Goal: Task Accomplishment & Management: Use online tool/utility

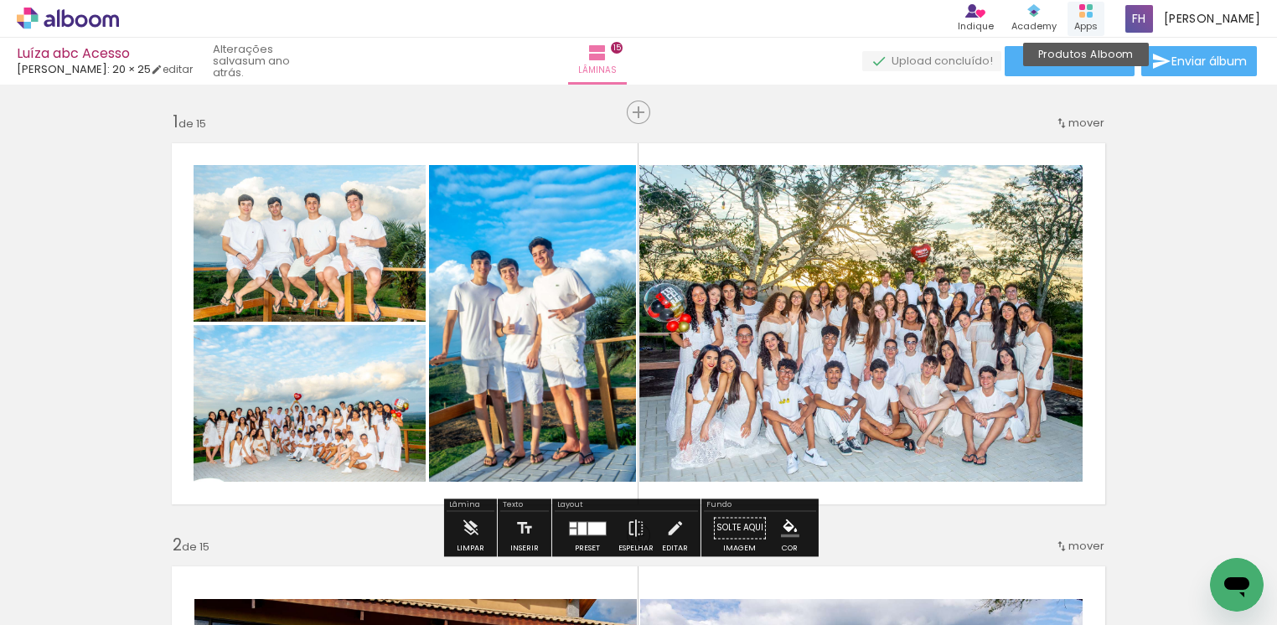
click at [1094, 20] on div "Apps" at bounding box center [1085, 26] width 23 height 14
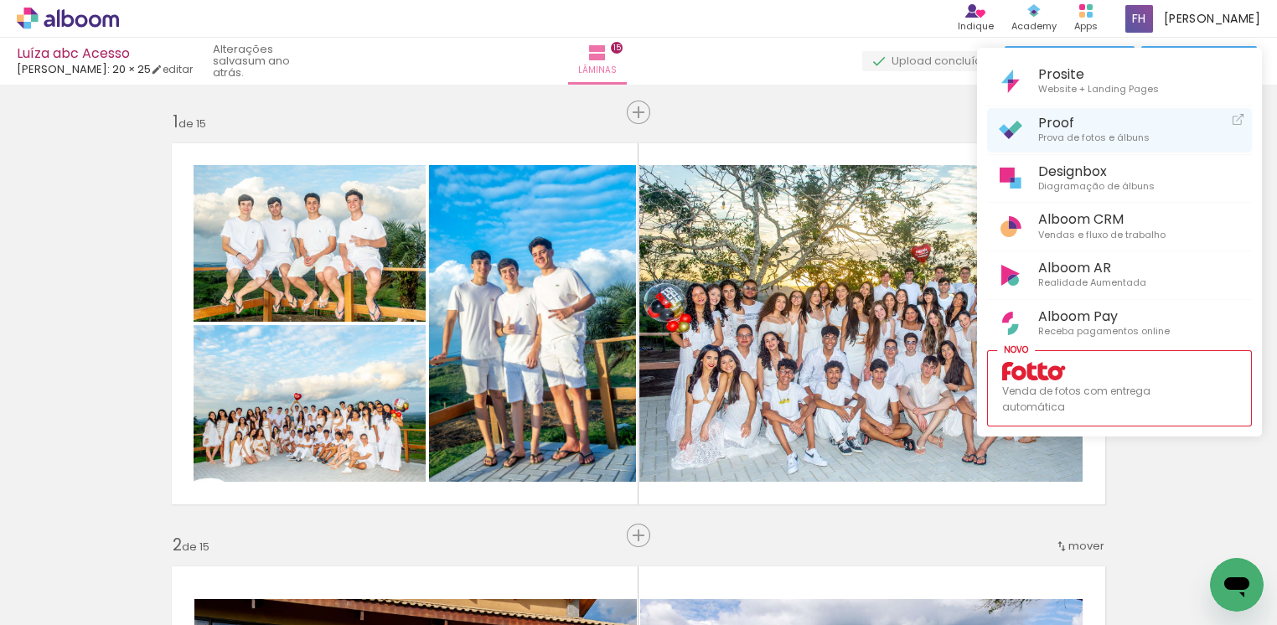
click at [1054, 127] on span "Proof" at bounding box center [1093, 123] width 111 height 16
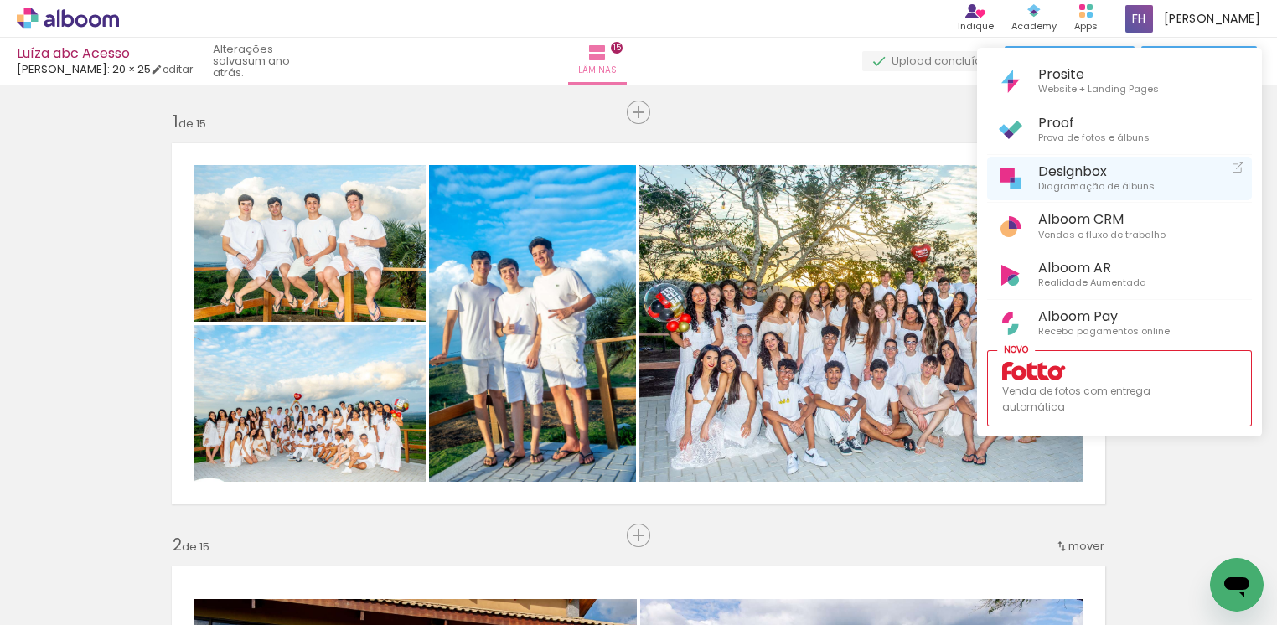
click at [1100, 180] on span "Diagramação de álbuns" at bounding box center [1096, 186] width 116 height 15
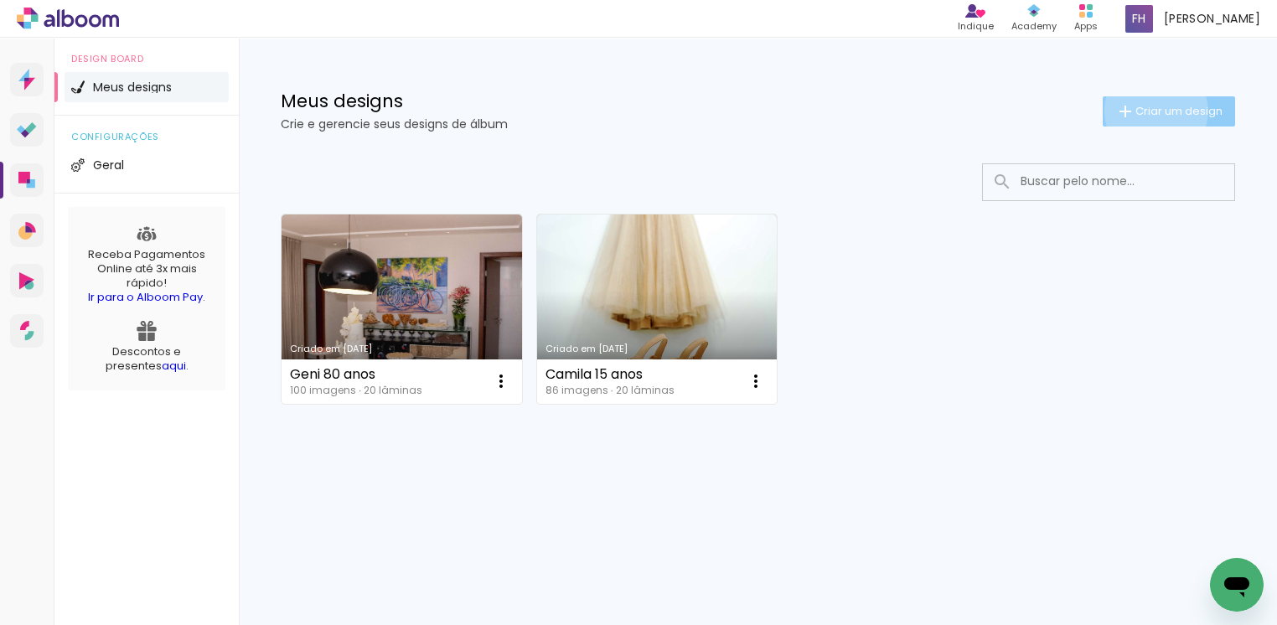
click at [1153, 111] on span "Criar um design" at bounding box center [1178, 111] width 87 height 11
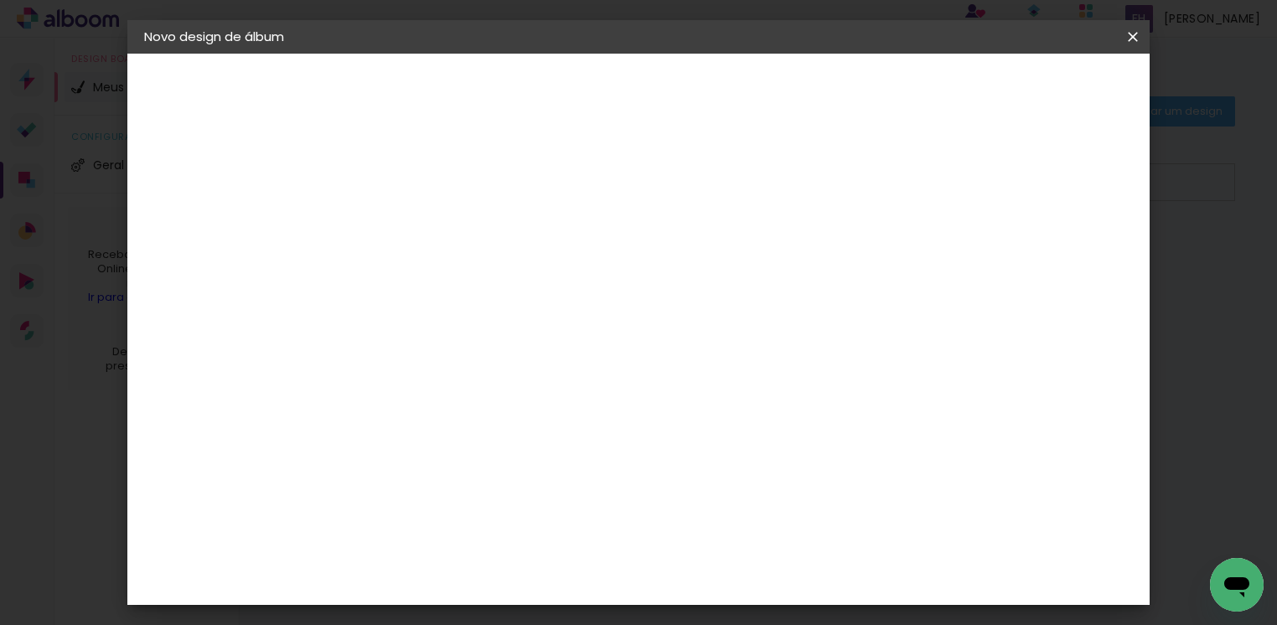
click at [418, 227] on input at bounding box center [418, 225] width 0 height 26
type input "Manu niver"
type paper-input "Manu niver"
click at [418, 222] on input "Manu niver" at bounding box center [418, 225] width 0 height 26
type input "[PERSON_NAME] 2 anos"
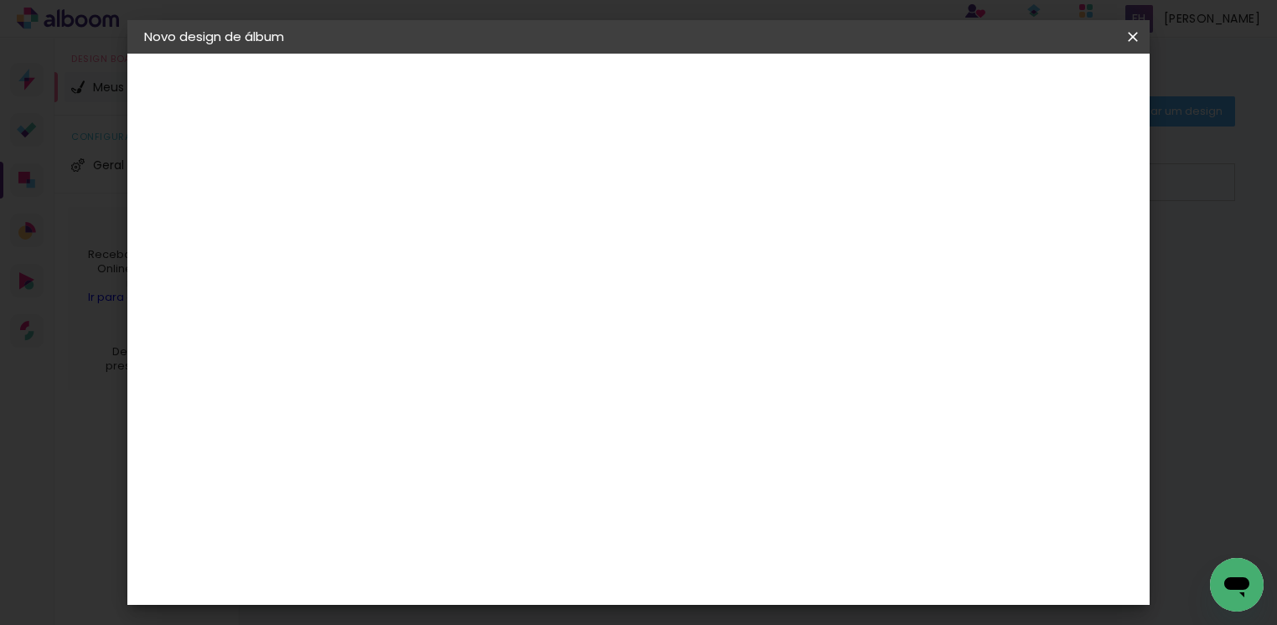
type paper-input "Manu niver 2 anos"
click at [0, 0] on slot "Avançar" at bounding box center [0, 0] width 0 height 0
click at [462, 312] on input at bounding box center [460, 318] width 169 height 21
type input "sal"
type paper-input "sal"
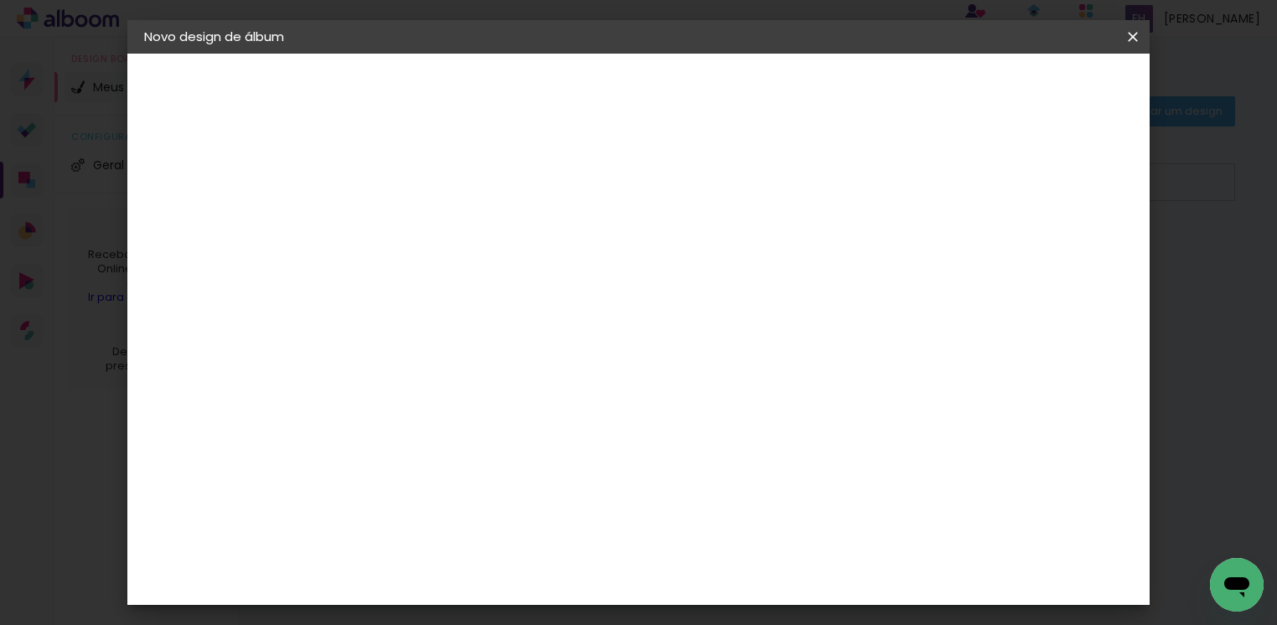
click at [519, 503] on div "[PERSON_NAME]" at bounding box center [462, 509] width 111 height 13
click at [472, 507] on div "[PERSON_NAME]" at bounding box center [462, 509] width 111 height 13
click at [485, 503] on div "[PERSON_NAME]" at bounding box center [462, 509] width 111 height 13
click at [0, 0] on slot "Avançar" at bounding box center [0, 0] width 0 height 0
click at [531, 360] on span "20 × 25" at bounding box center [492, 382] width 78 height 44
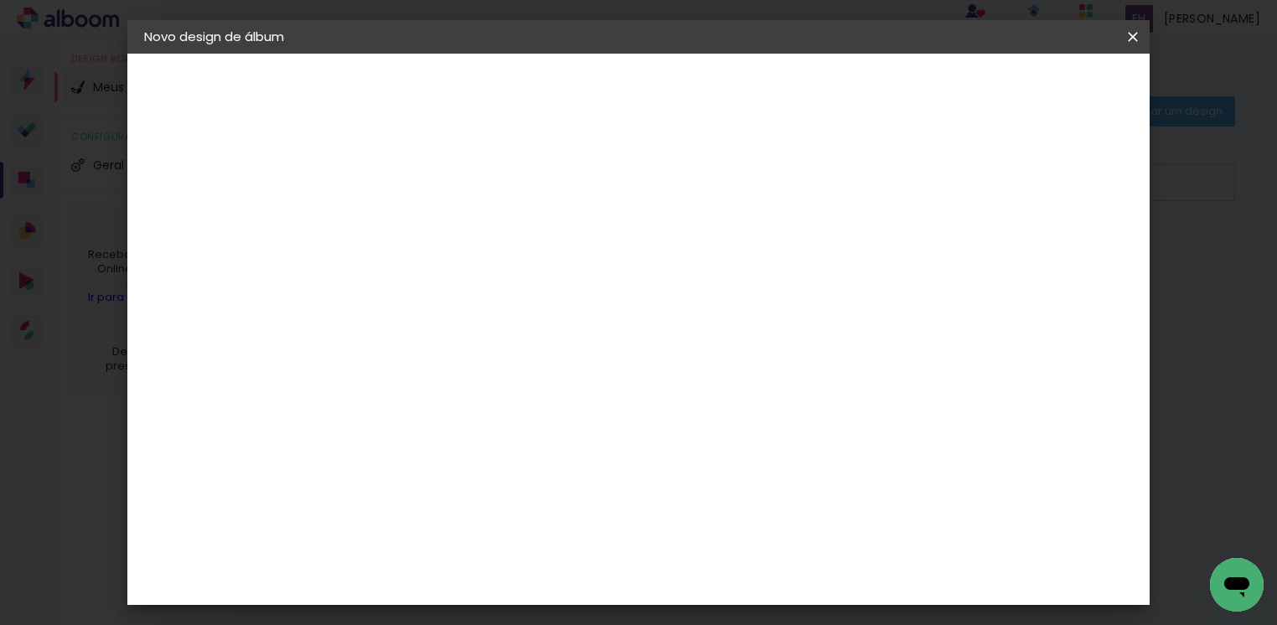
click at [0, 0] on slot "Avançar" at bounding box center [0, 0] width 0 height 0
click at [1021, 85] on span "Iniciar design" at bounding box center [982, 89] width 76 height 12
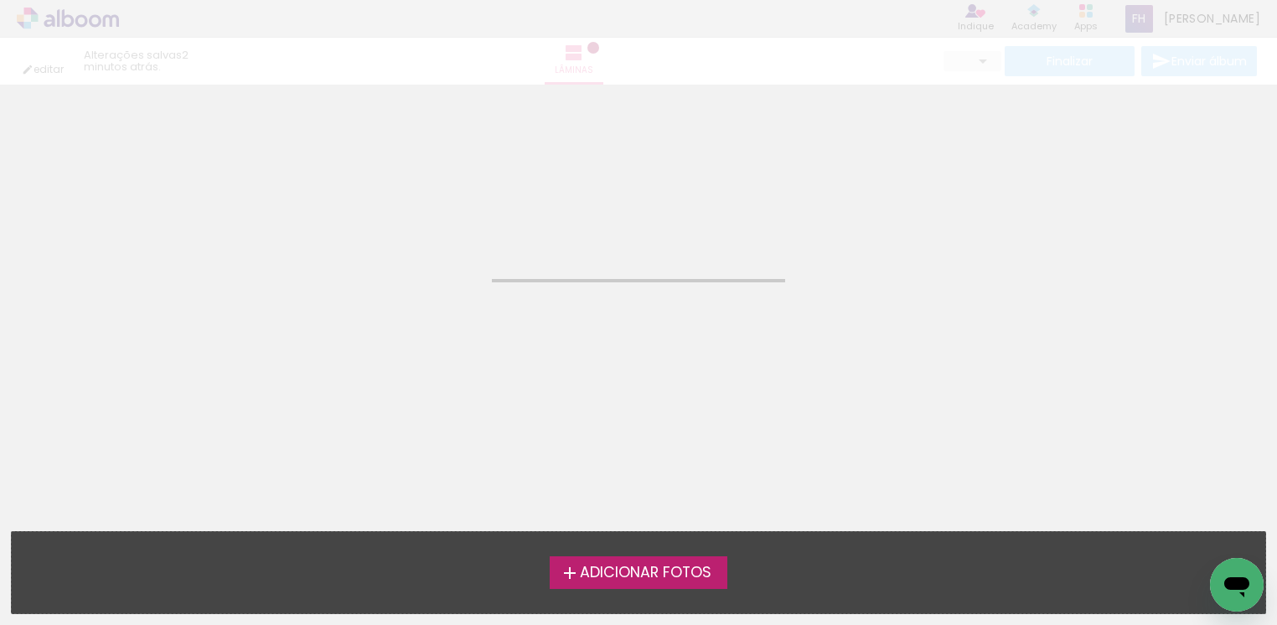
click at [672, 566] on span "Adicionar Fotos" at bounding box center [646, 573] width 132 height 15
click at [0, 0] on input "file" at bounding box center [0, 0] width 0 height 0
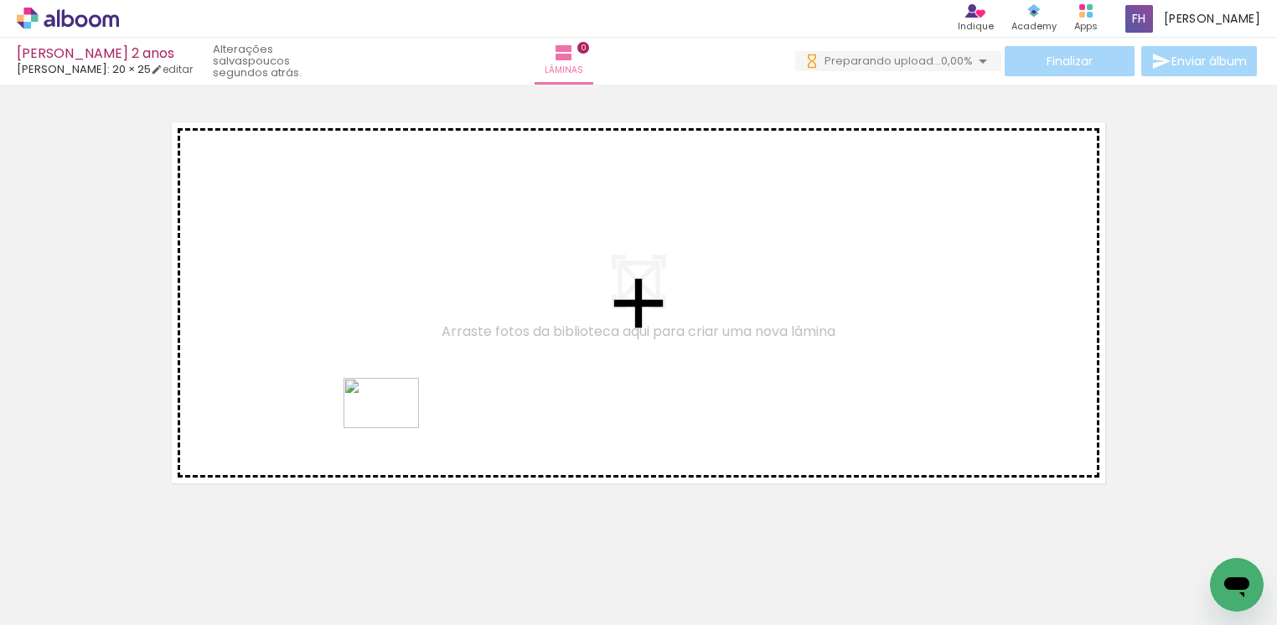
drag, startPoint x: 368, startPoint y: 592, endPoint x: 394, endPoint y: 428, distance: 166.3
click at [394, 428] on quentale-workspace at bounding box center [638, 312] width 1277 height 625
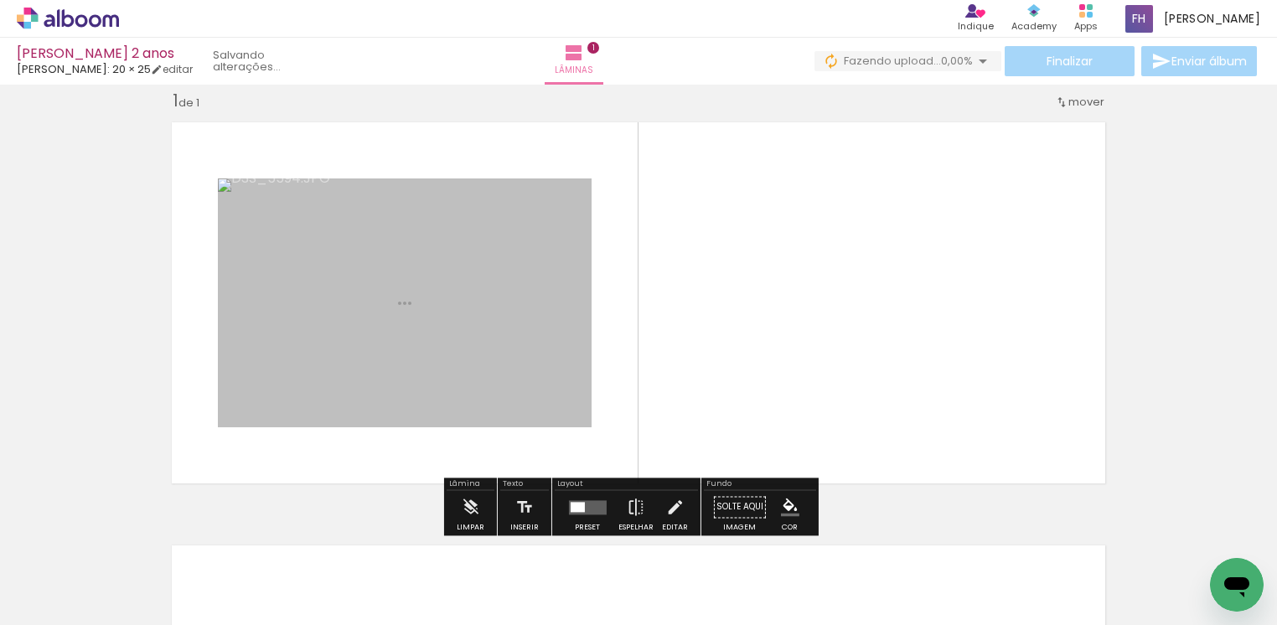
scroll to position [21, 0]
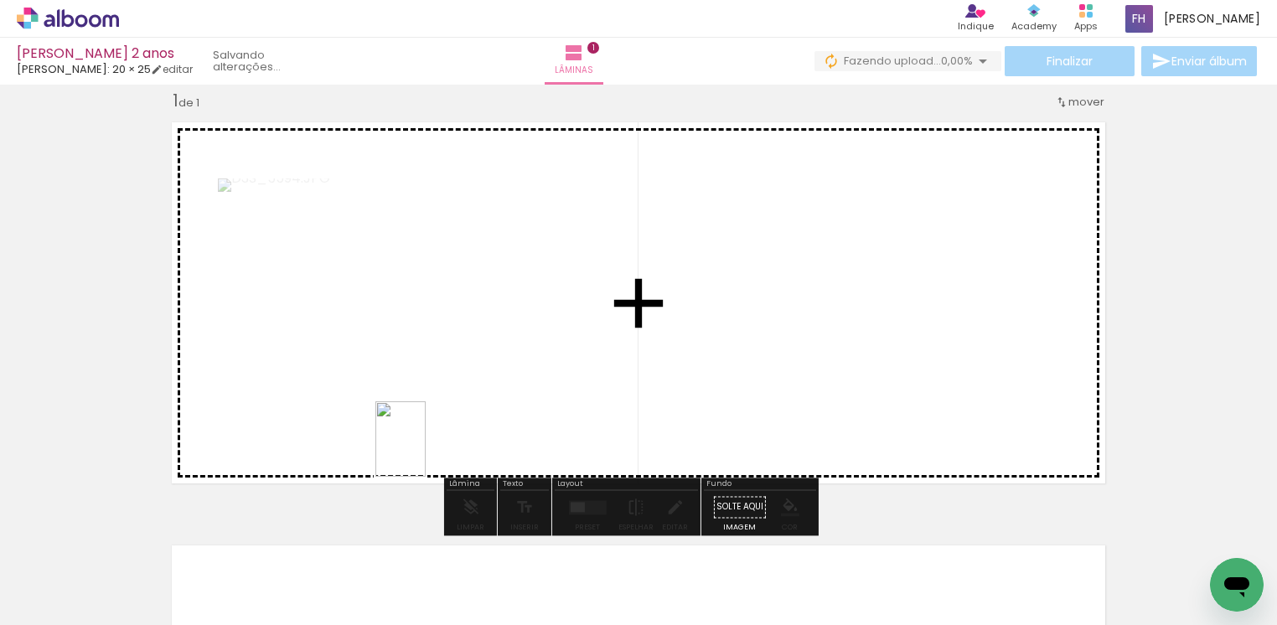
drag, startPoint x: 283, startPoint y: 572, endPoint x: 426, endPoint y: 452, distance: 186.7
click at [426, 452] on quentale-workspace at bounding box center [638, 312] width 1277 height 625
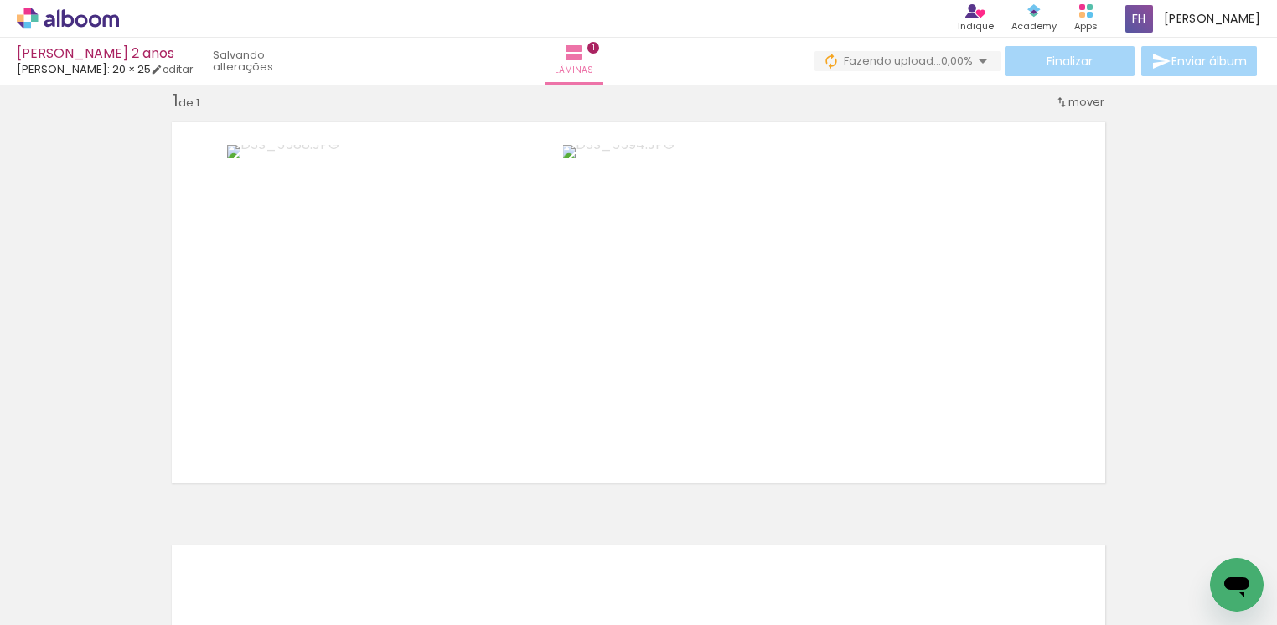
click at [72, 597] on span "Adicionar Fotos" at bounding box center [59, 602] width 50 height 18
click at [0, 0] on input "file" at bounding box center [0, 0] width 0 height 0
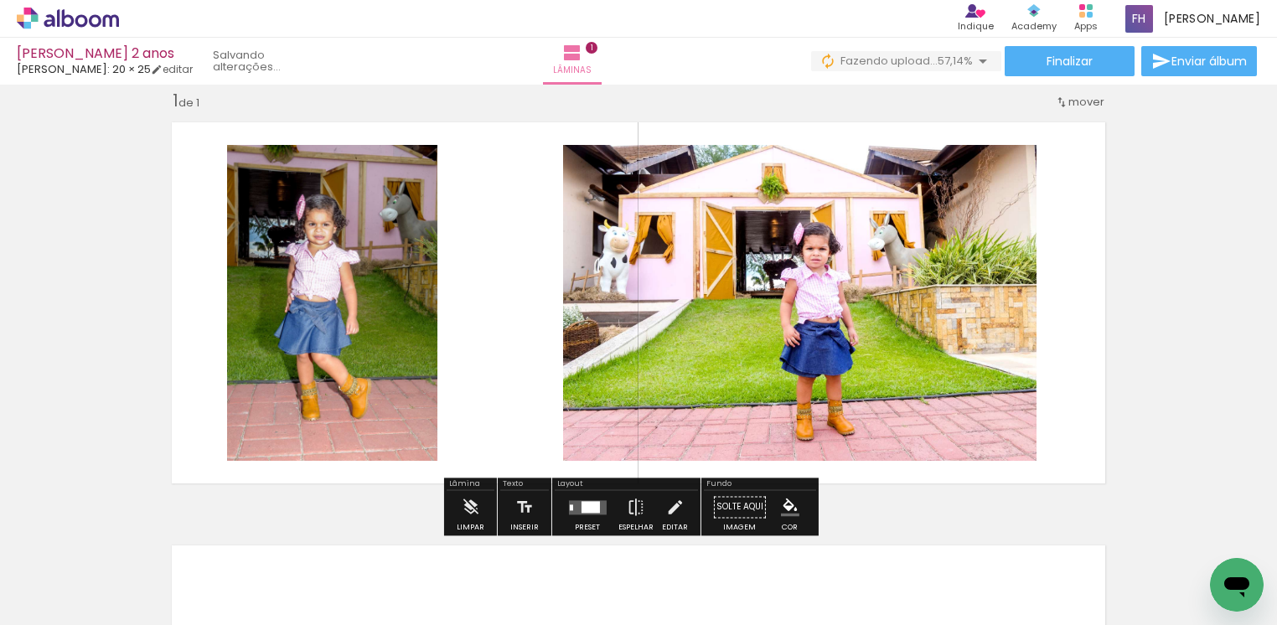
scroll to position [0, 0]
click at [90, 572] on iron-icon at bounding box center [85, 574] width 13 height 13
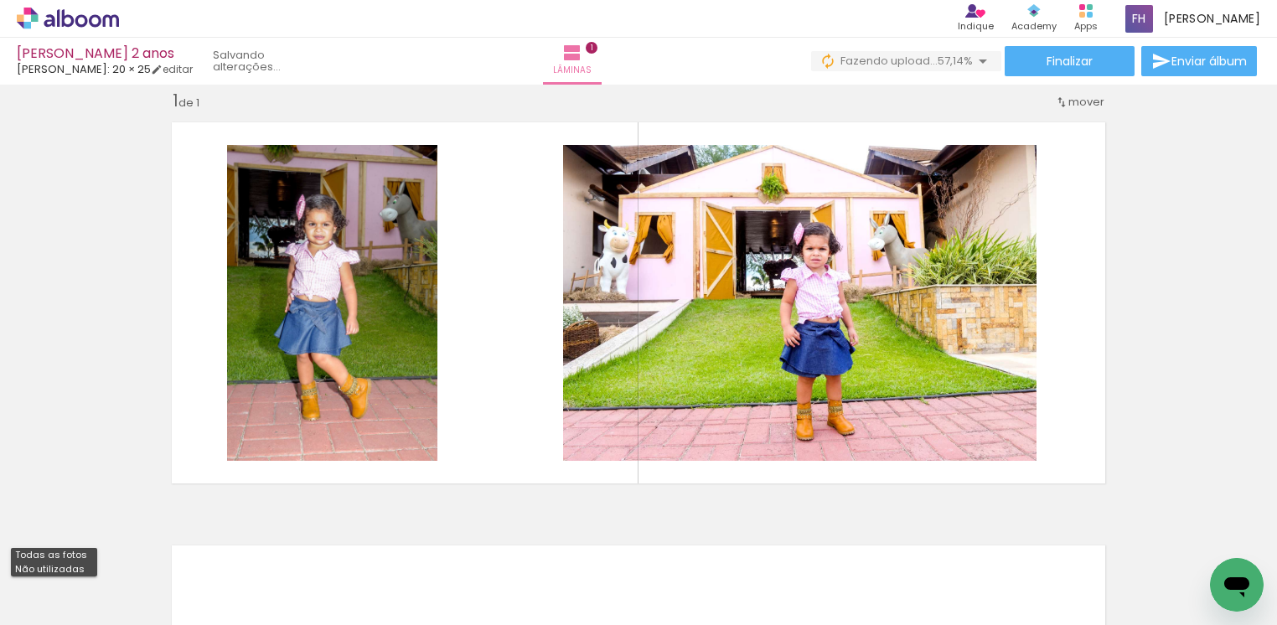
click at [0, 0] on slot "Não utilizadas" at bounding box center [0, 0] width 0 height 0
type input "Não utilizadas"
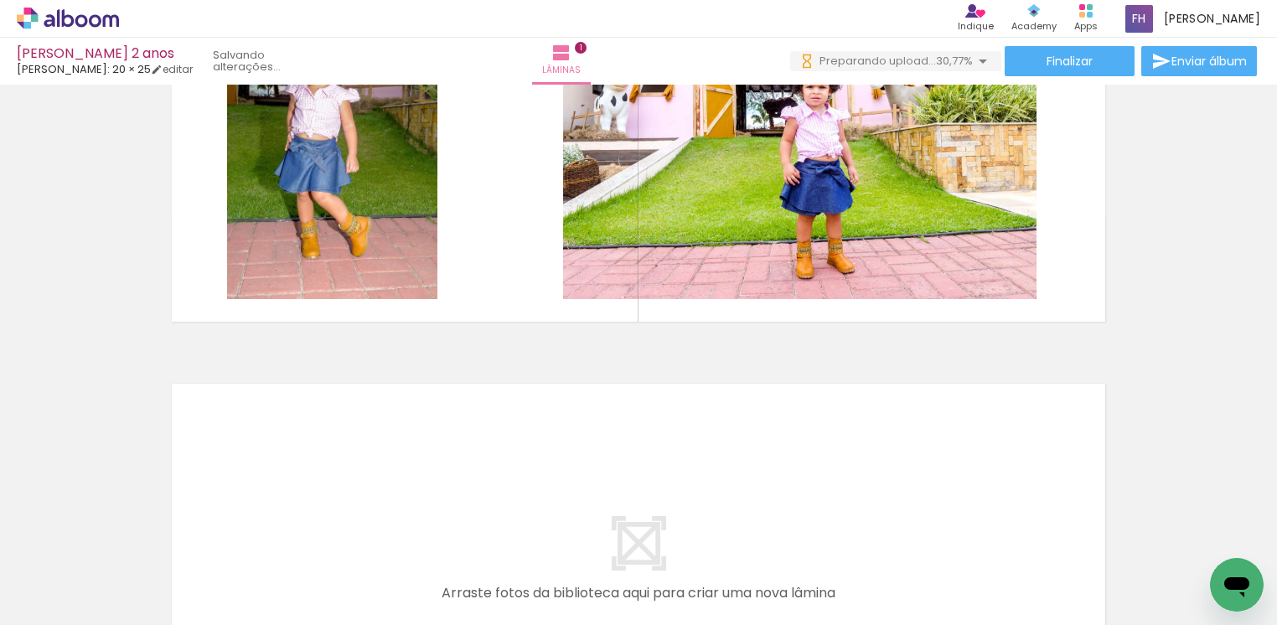
click at [922, 582] on div at bounding box center [918, 568] width 55 height 83
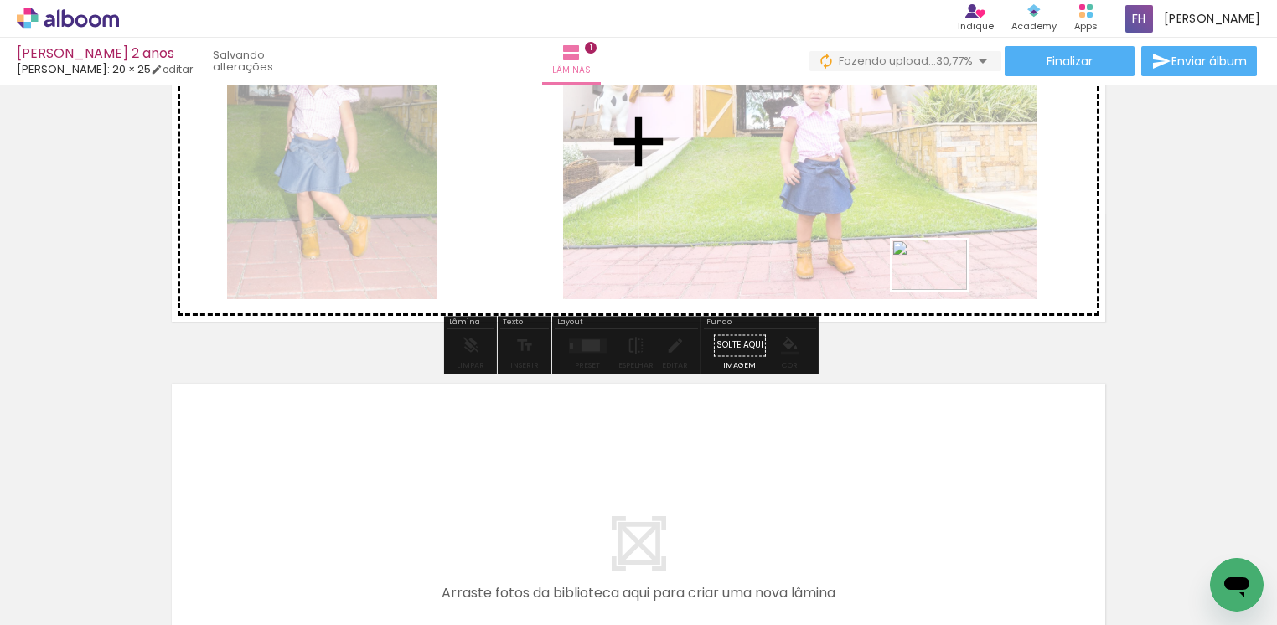
drag, startPoint x: 1006, startPoint y: 597, endPoint x: 942, endPoint y: 290, distance: 313.4
click at [942, 290] on quentale-workspace at bounding box center [638, 312] width 1277 height 625
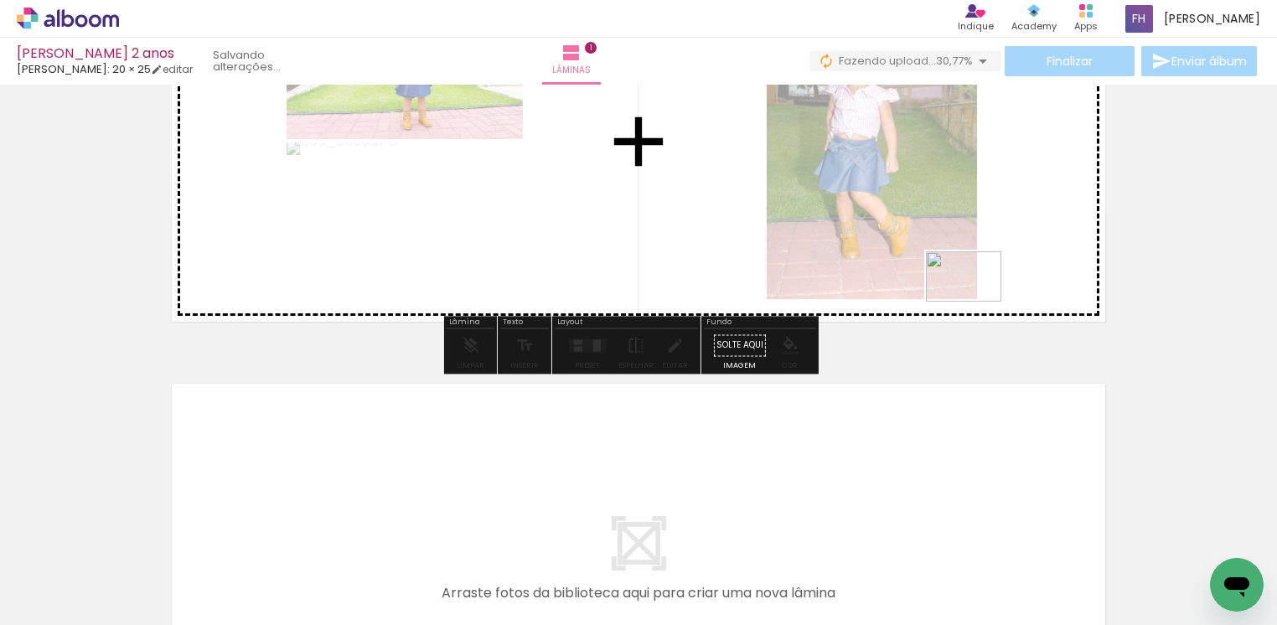
drag, startPoint x: 992, startPoint y: 383, endPoint x: 976, endPoint y: 302, distance: 82.8
click at [976, 302] on quentale-workspace at bounding box center [638, 312] width 1277 height 625
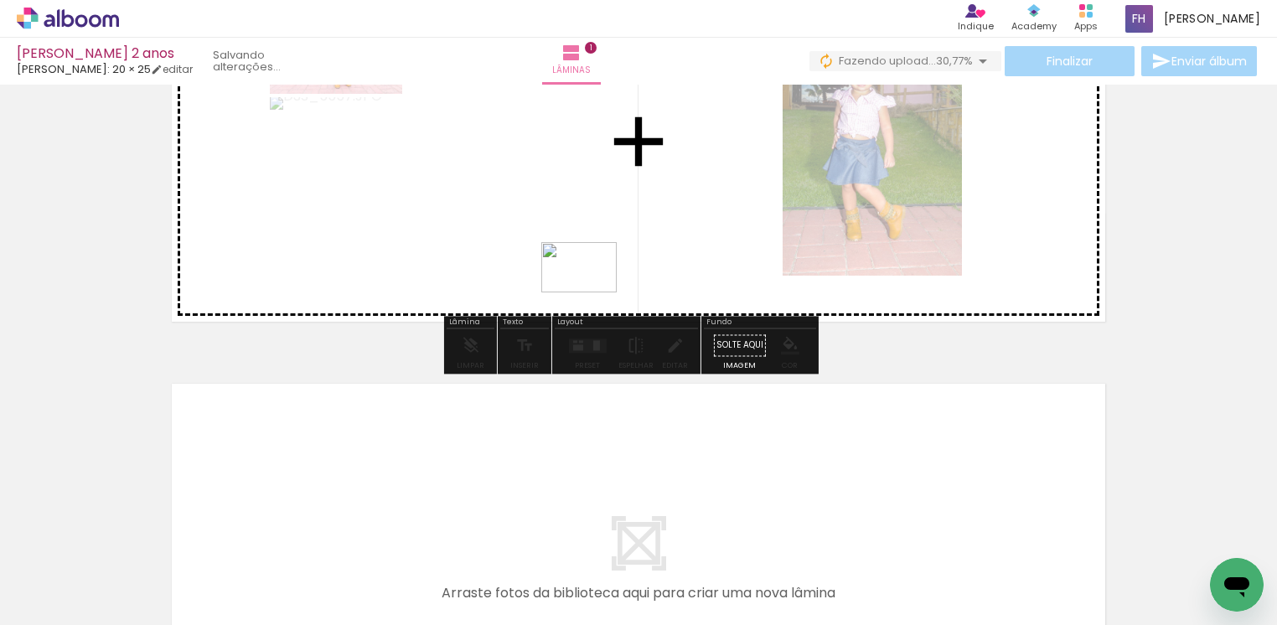
drag, startPoint x: 530, startPoint y: 577, endPoint x: 592, endPoint y: 292, distance: 291.6
click at [592, 292] on quentale-workspace at bounding box center [638, 312] width 1277 height 625
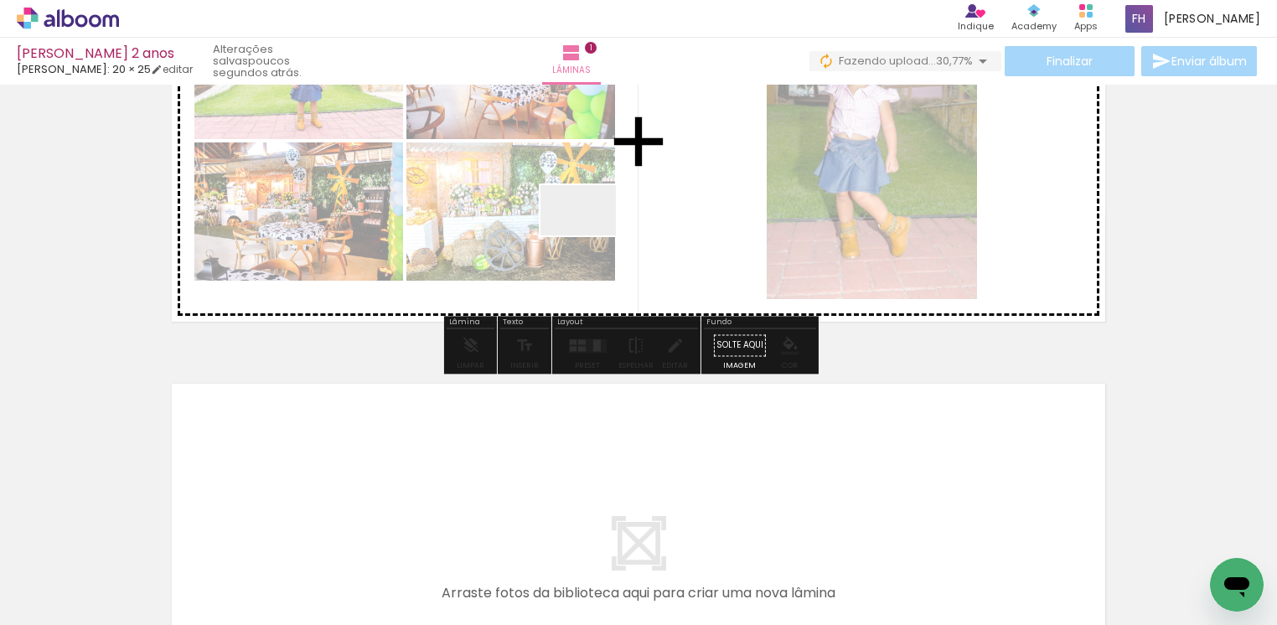
drag, startPoint x: 460, startPoint y: 583, endPoint x: 591, endPoint y: 235, distance: 371.5
click at [591, 235] on quentale-workspace at bounding box center [638, 312] width 1277 height 625
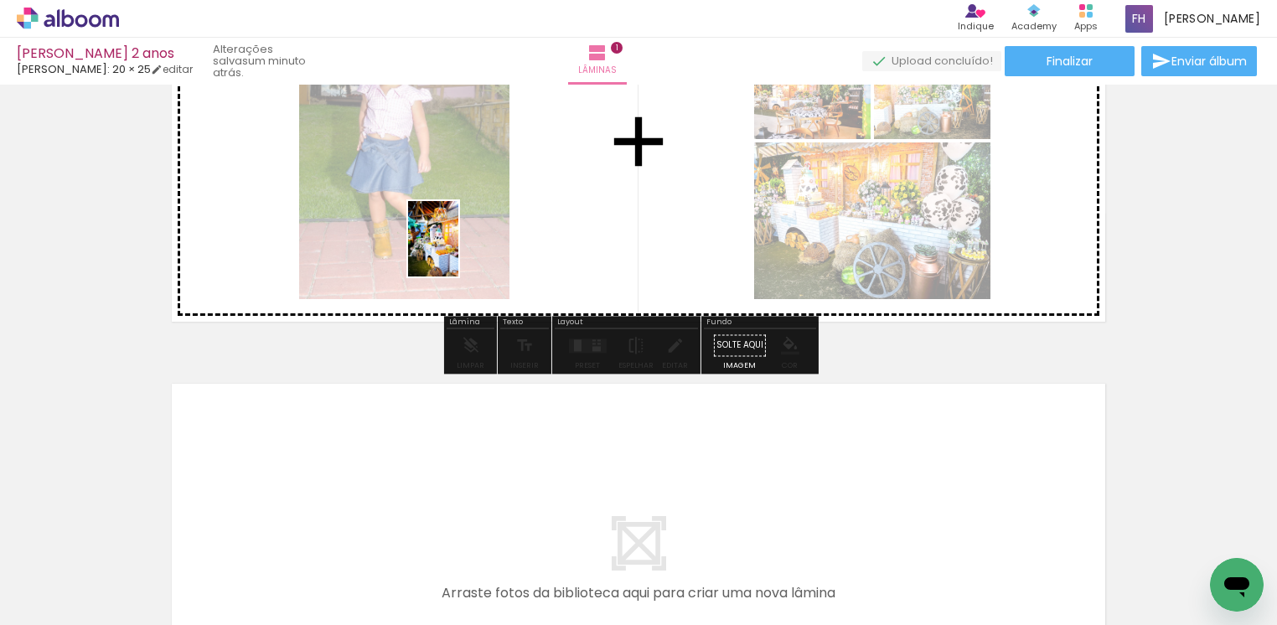
drag, startPoint x: 368, startPoint y: 602, endPoint x: 458, endPoint y: 251, distance: 361.8
click at [458, 251] on quentale-workspace at bounding box center [638, 312] width 1277 height 625
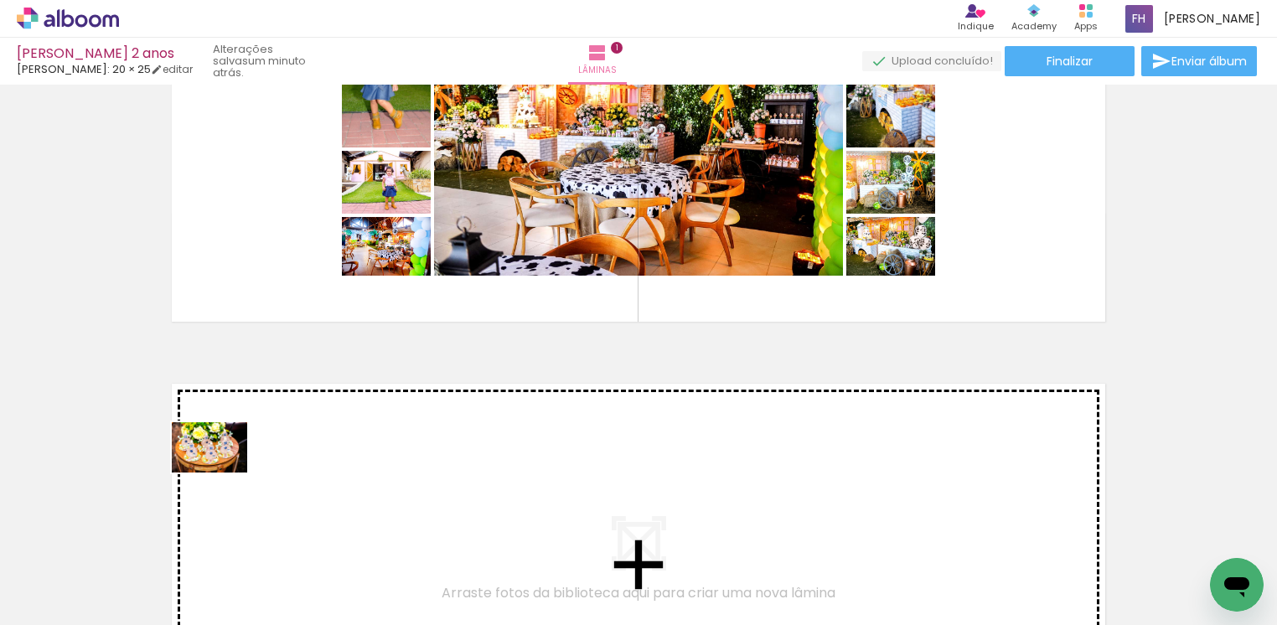
drag, startPoint x: 168, startPoint y: 573, endPoint x: 222, endPoint y: 473, distance: 114.4
click at [222, 473] on quentale-workspace at bounding box center [638, 312] width 1277 height 625
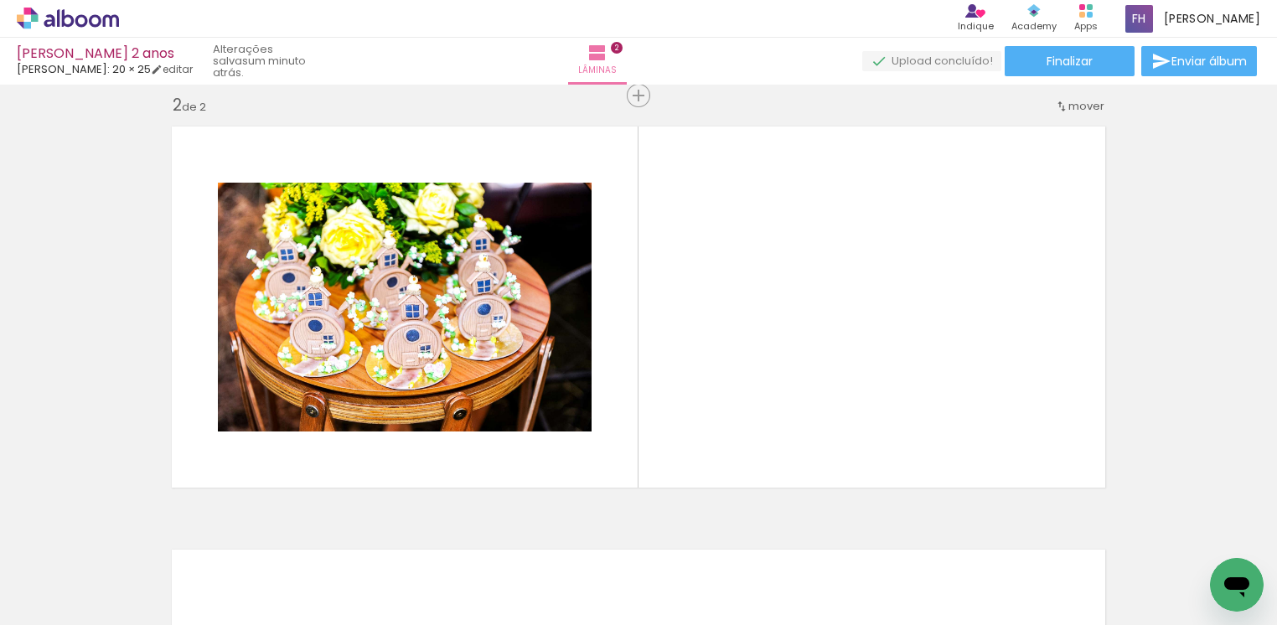
scroll to position [444, 0]
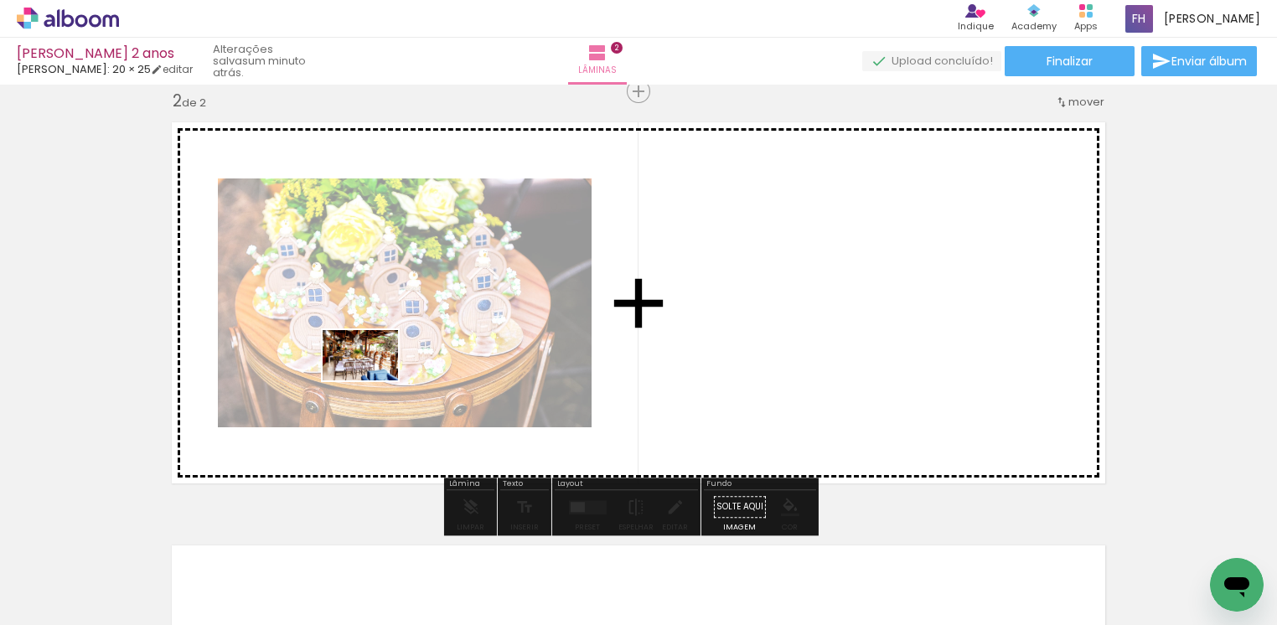
drag, startPoint x: 183, startPoint y: 575, endPoint x: 373, endPoint y: 380, distance: 272.0
click at [373, 380] on quentale-workspace at bounding box center [638, 312] width 1277 height 625
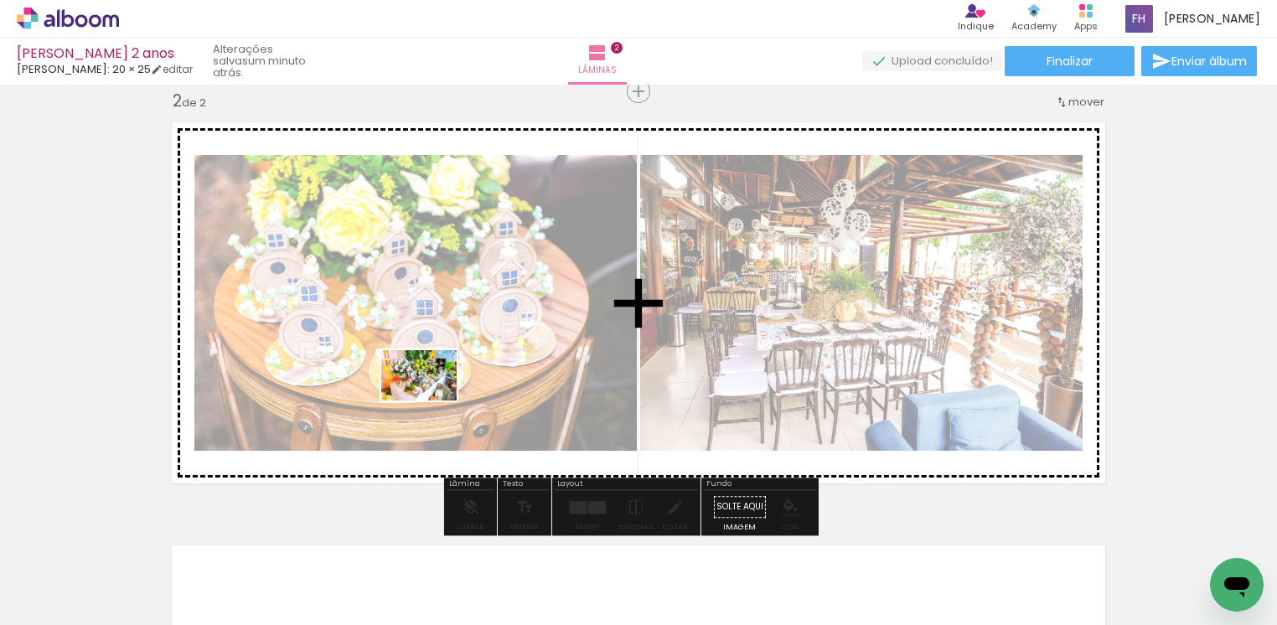
drag, startPoint x: 189, startPoint y: 585, endPoint x: 432, endPoint y: 401, distance: 305.0
click at [432, 401] on quentale-workspace at bounding box center [638, 312] width 1277 height 625
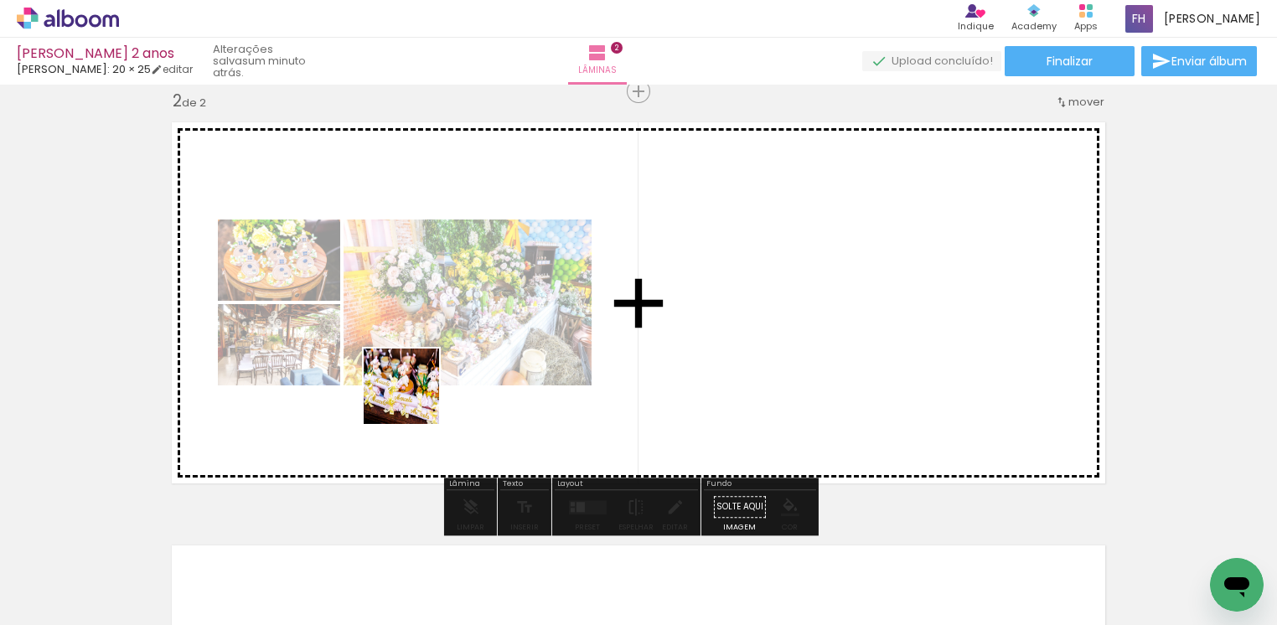
drag, startPoint x: 178, startPoint y: 584, endPoint x: 414, endPoint y: 399, distance: 300.2
click at [414, 399] on quentale-workspace at bounding box center [638, 312] width 1277 height 625
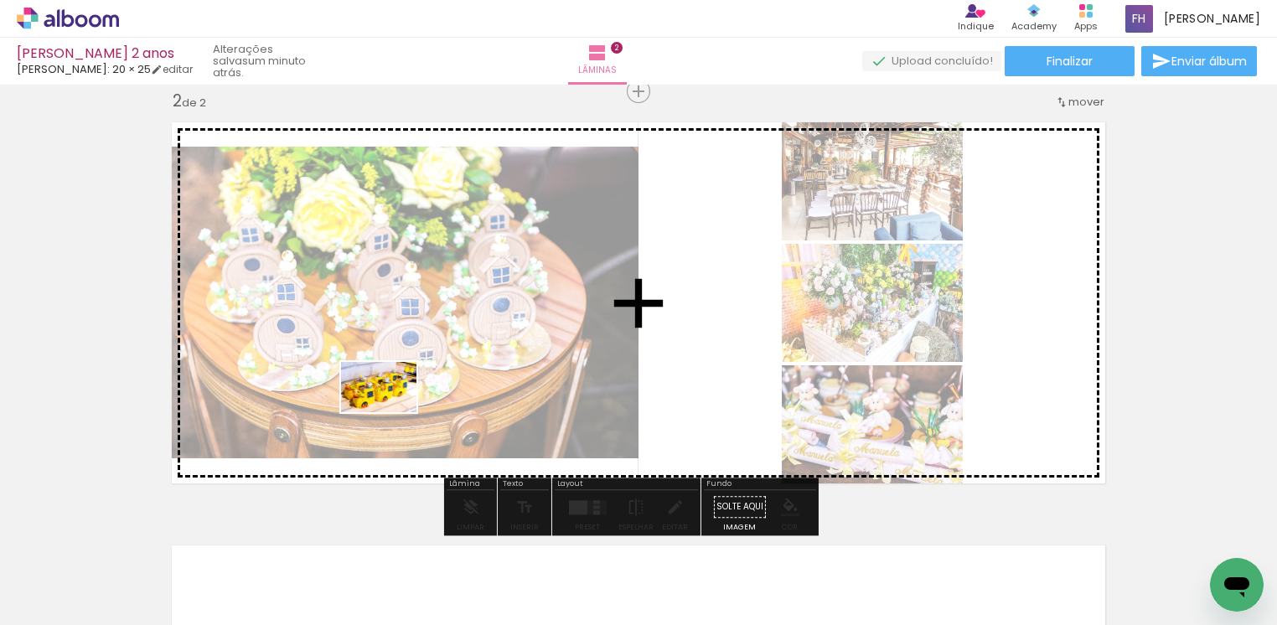
drag, startPoint x: 192, startPoint y: 585, endPoint x: 391, endPoint y: 412, distance: 263.8
click at [391, 412] on quentale-workspace at bounding box center [638, 312] width 1277 height 625
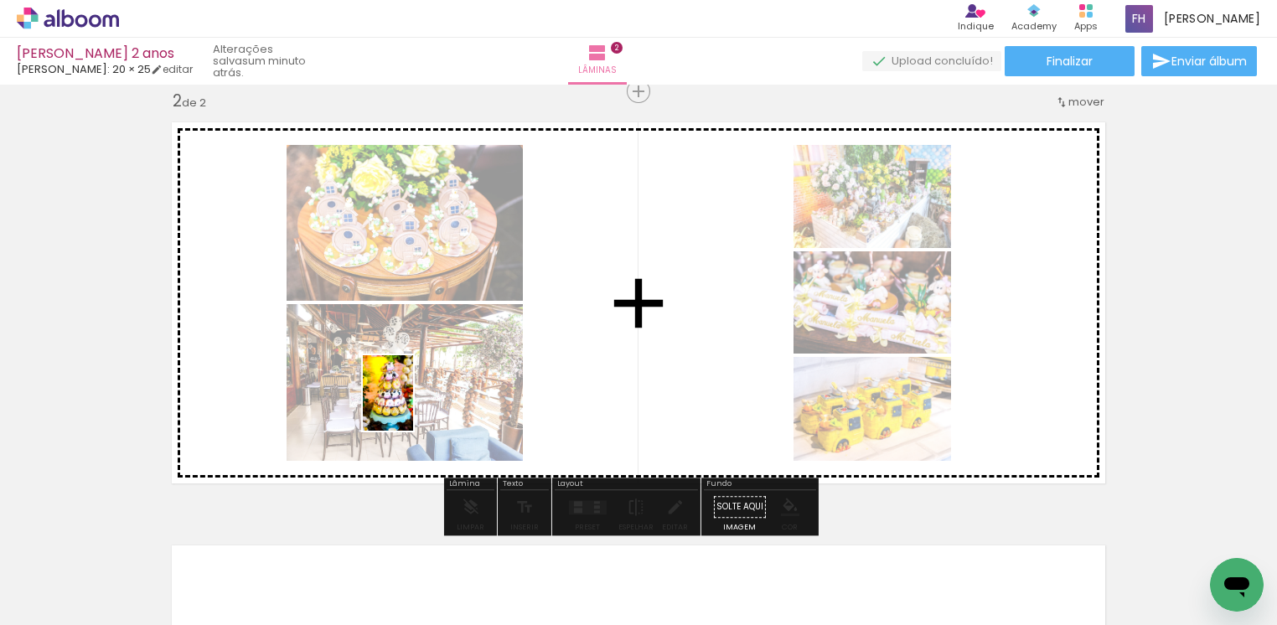
drag, startPoint x: 182, startPoint y: 584, endPoint x: 413, endPoint y: 406, distance: 292.2
click at [413, 406] on quentale-workspace at bounding box center [638, 312] width 1277 height 625
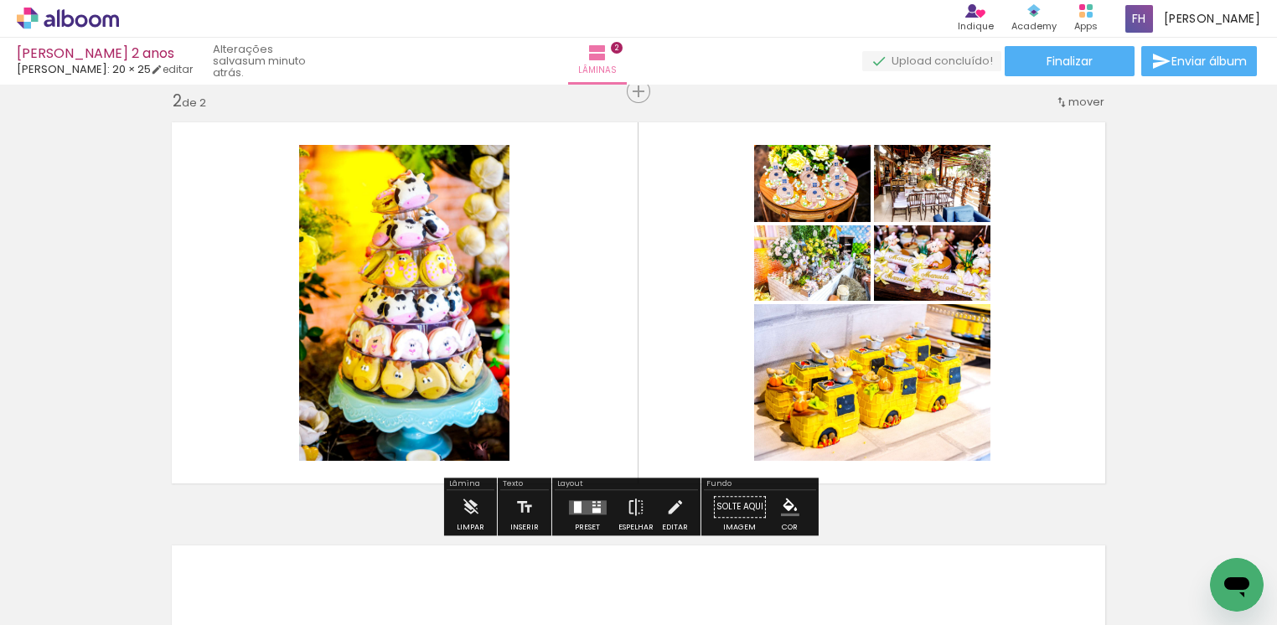
click at [52, 608] on span "Adicionar Fotos" at bounding box center [59, 602] width 50 height 18
click at [0, 0] on input "file" at bounding box center [0, 0] width 0 height 0
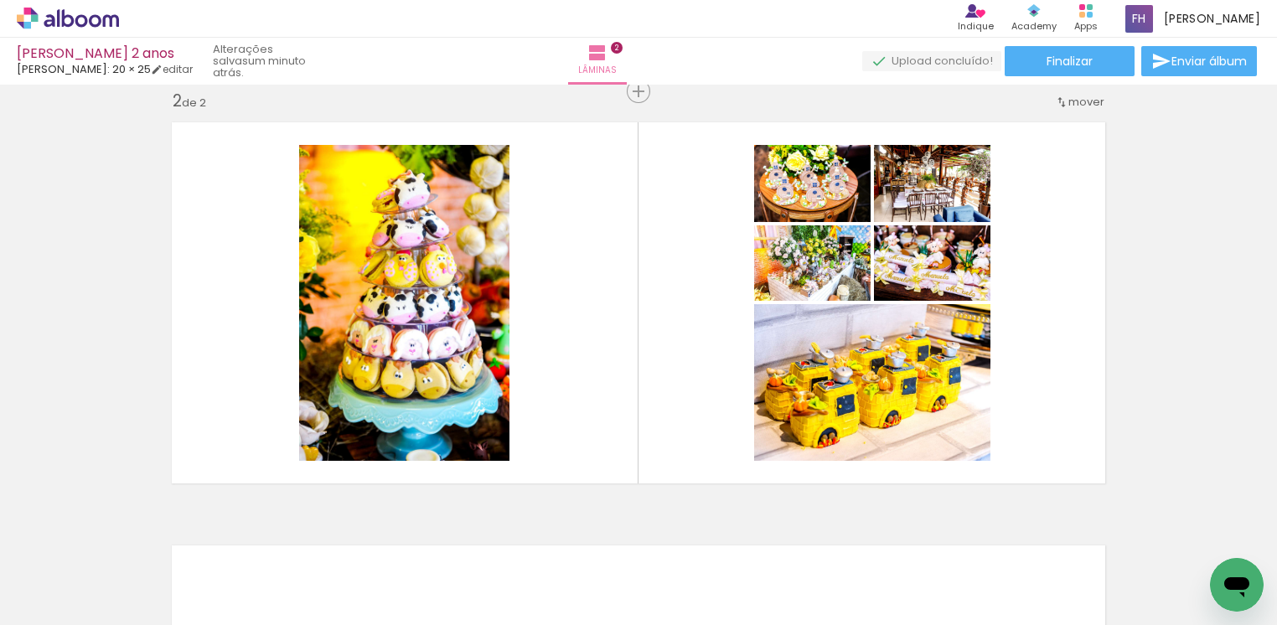
scroll to position [0, 0]
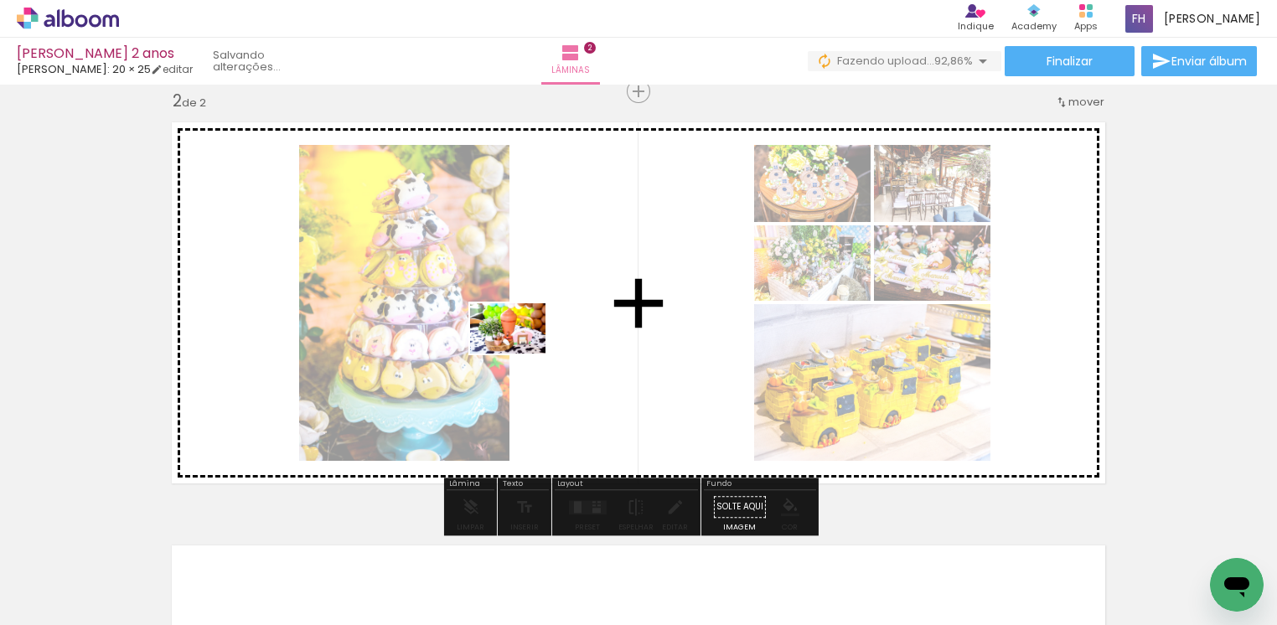
drag, startPoint x: 180, startPoint y: 583, endPoint x: 520, endPoint y: 354, distance: 410.5
click at [520, 354] on quentale-workspace at bounding box center [638, 312] width 1277 height 625
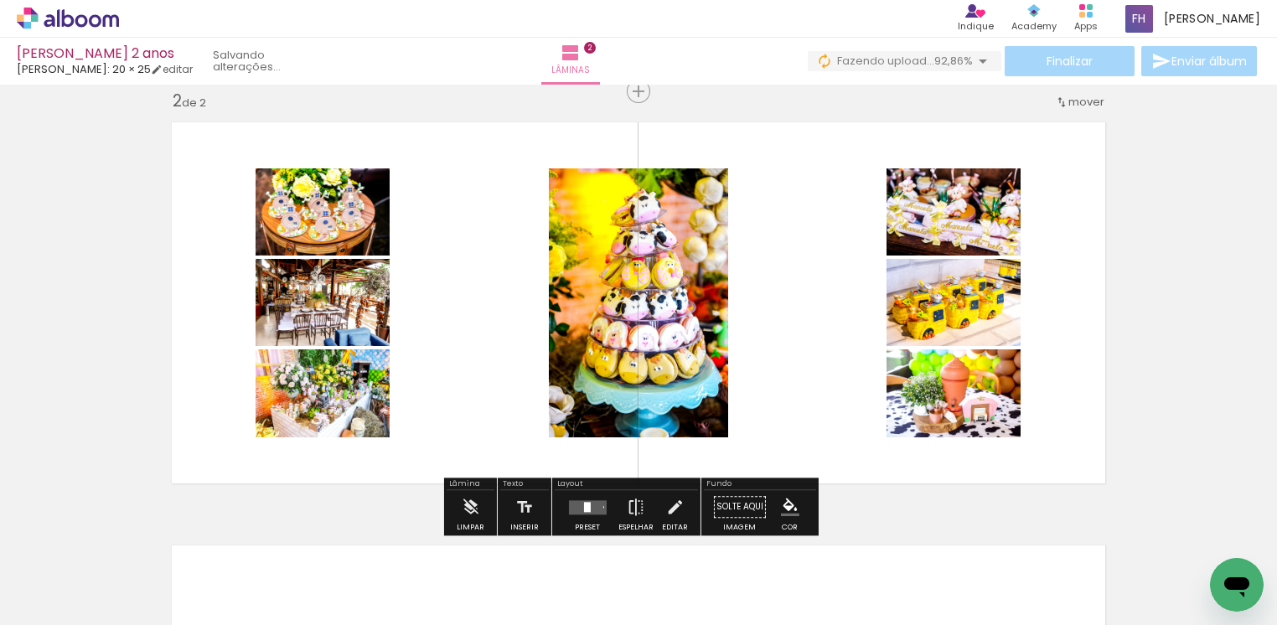
click at [62, 607] on span "Adicionar Fotos" at bounding box center [59, 616] width 50 height 18
click at [0, 0] on input "file" at bounding box center [0, 0] width 0 height 0
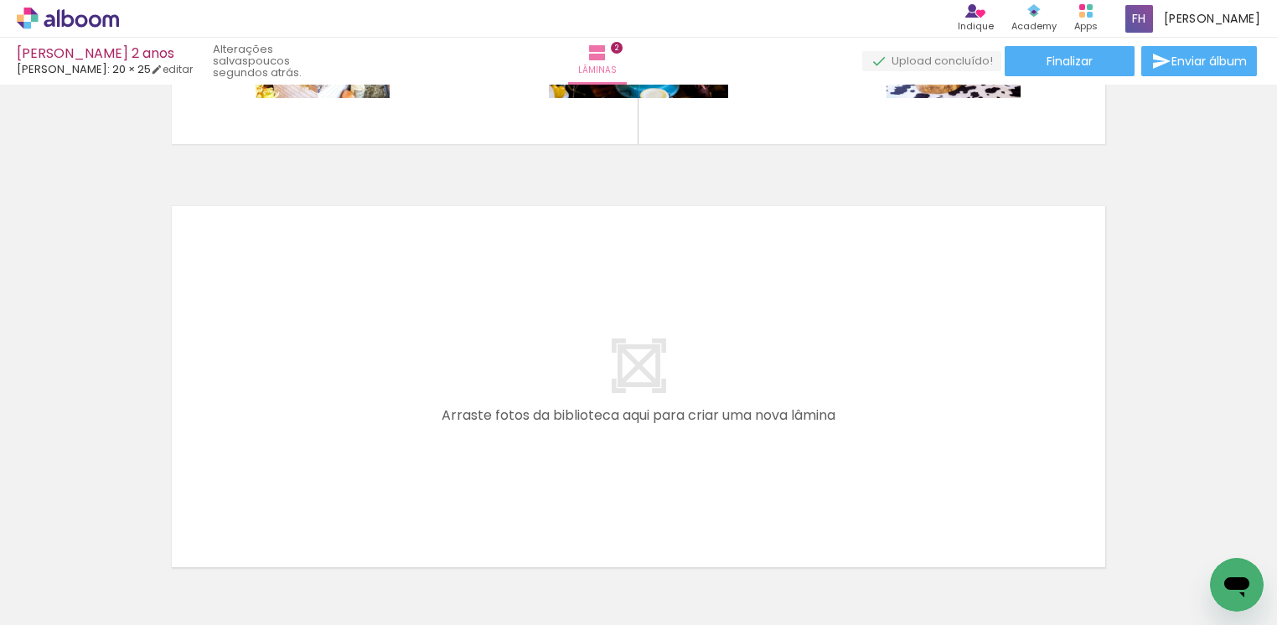
scroll to position [821, 0]
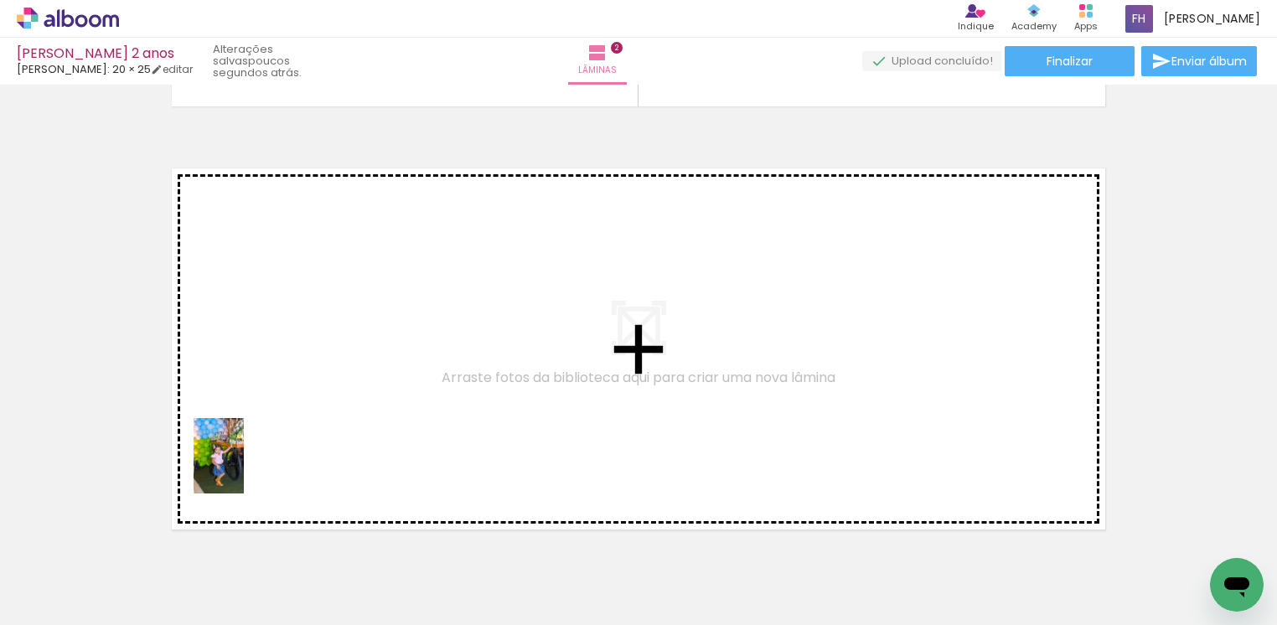
drag, startPoint x: 168, startPoint y: 587, endPoint x: 244, endPoint y: 468, distance: 140.2
click at [244, 468] on quentale-workspace at bounding box center [638, 312] width 1277 height 625
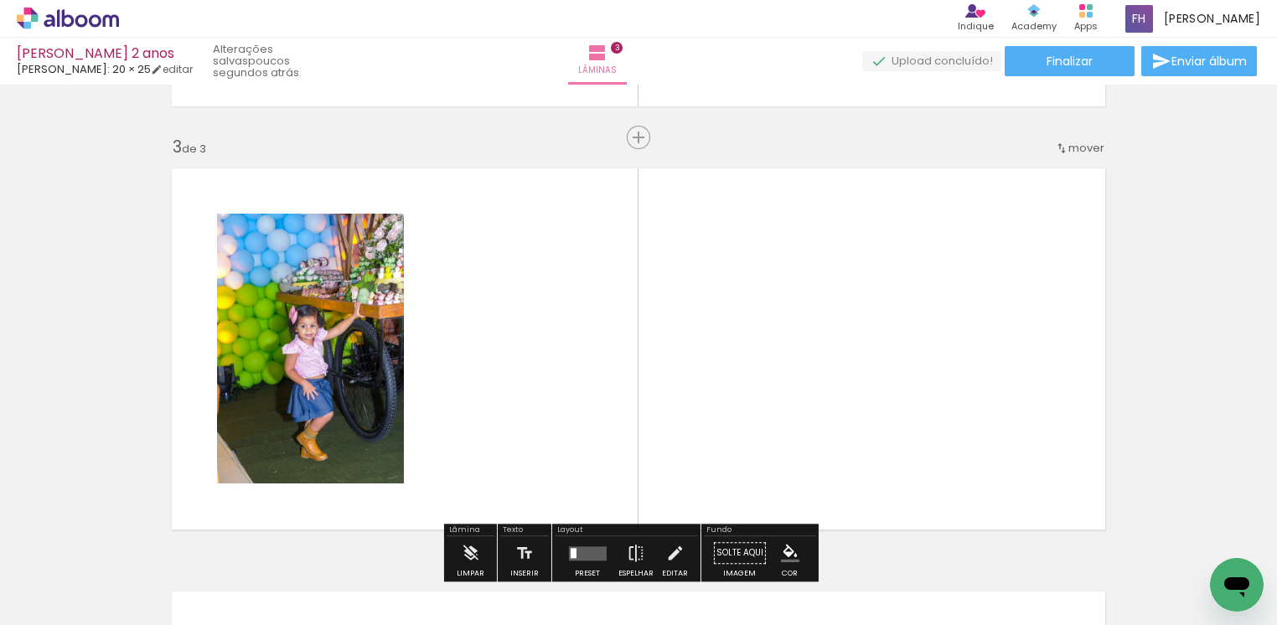
scroll to position [867, 0]
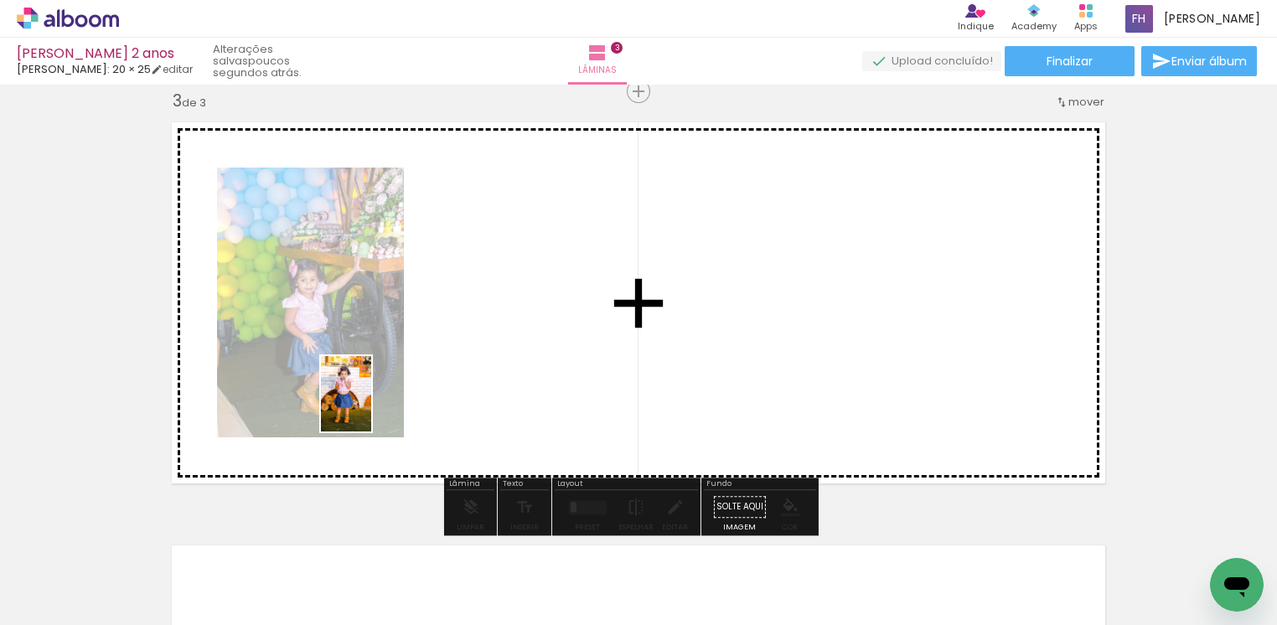
drag, startPoint x: 169, startPoint y: 564, endPoint x: 371, endPoint y: 406, distance: 256.1
click at [371, 406] on quentale-workspace at bounding box center [638, 312] width 1277 height 625
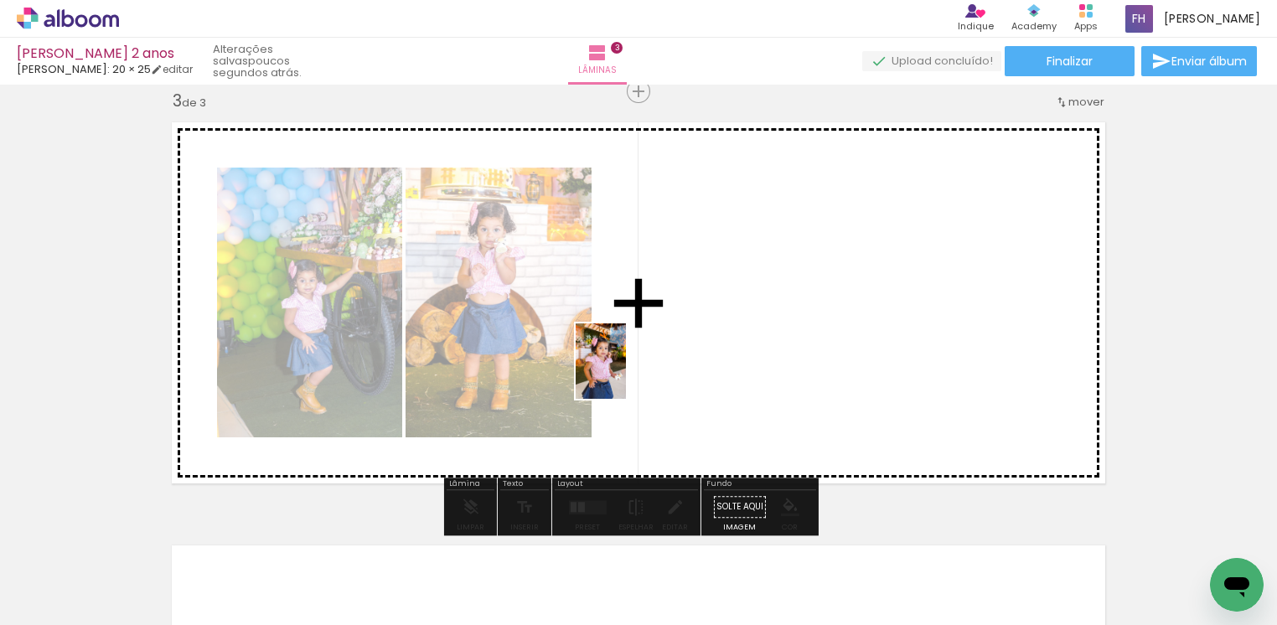
drag, startPoint x: 174, startPoint y: 597, endPoint x: 626, endPoint y: 374, distance: 503.7
click at [626, 374] on quentale-workspace at bounding box center [638, 312] width 1277 height 625
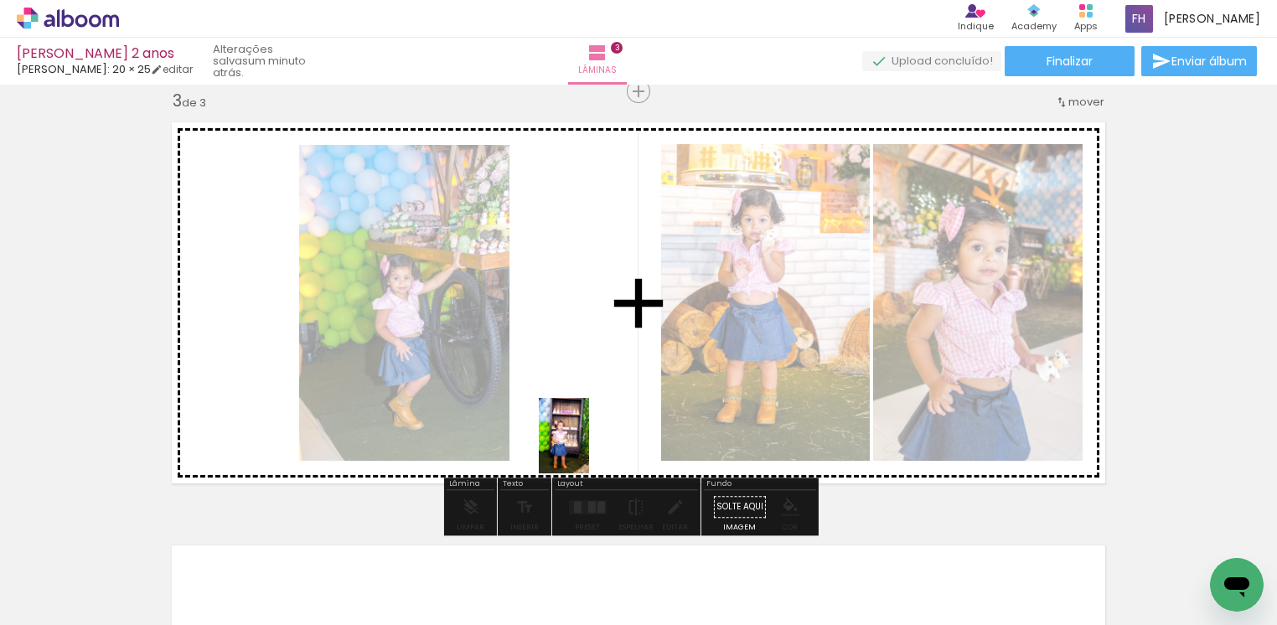
drag, startPoint x: 460, startPoint y: 592, endPoint x: 589, endPoint y: 448, distance: 193.5
click at [589, 448] on quentale-workspace at bounding box center [638, 312] width 1277 height 625
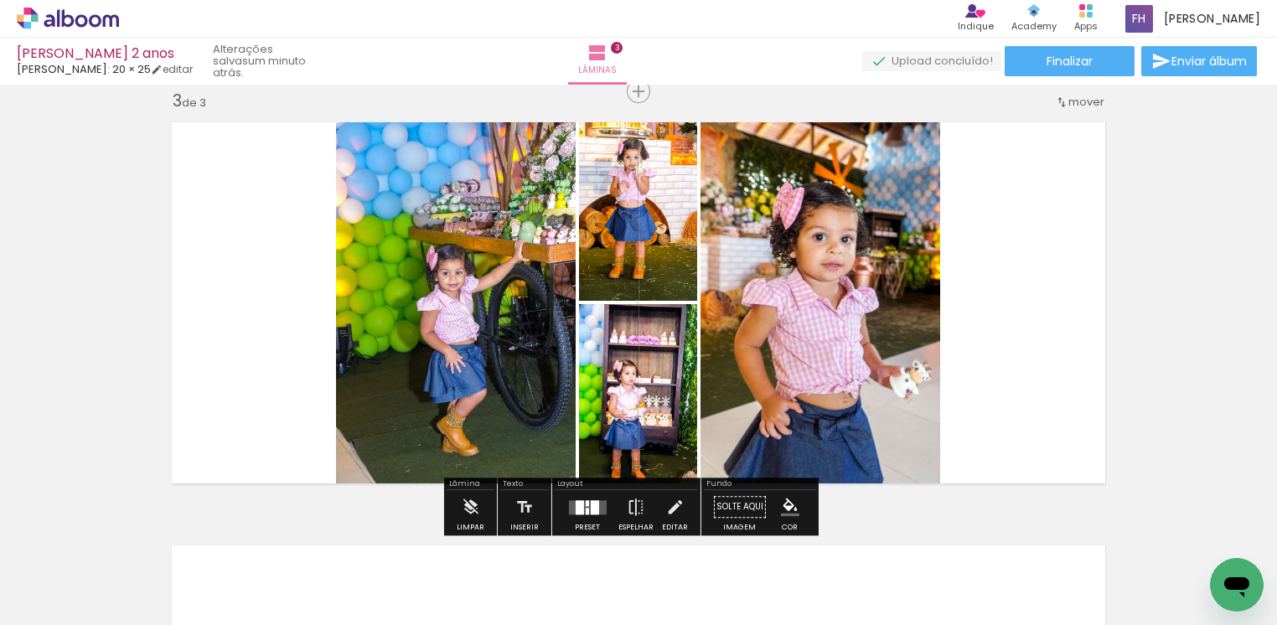
click at [590, 509] on div at bounding box center [594, 507] width 8 height 14
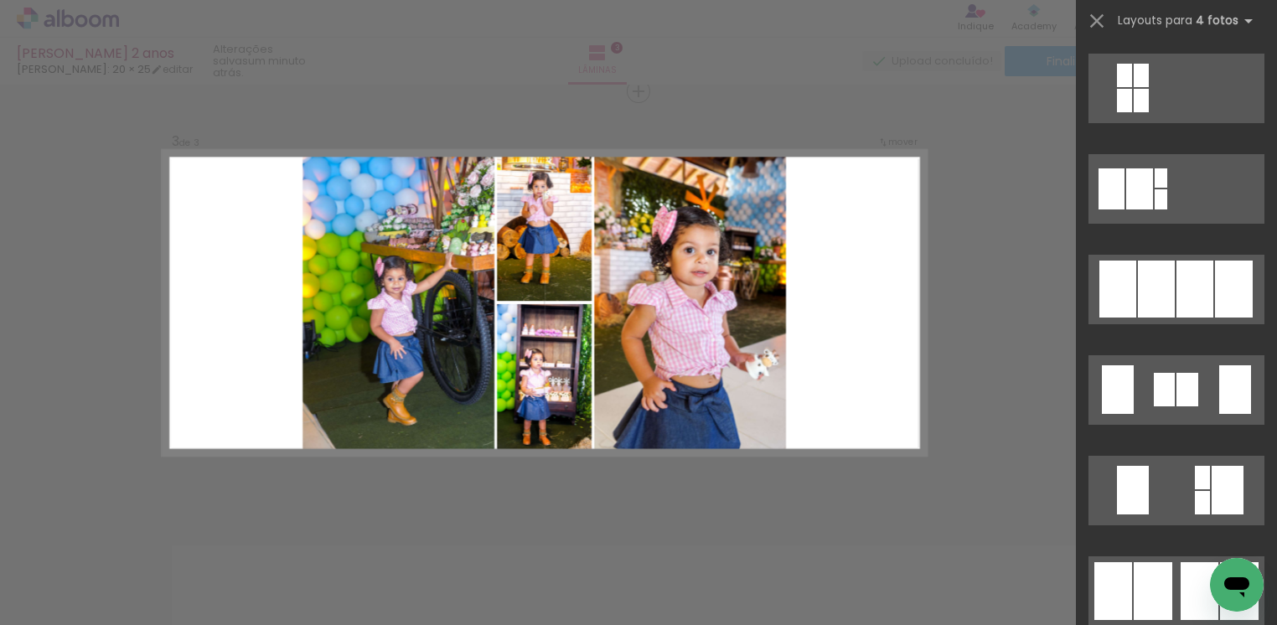
scroll to position [1006, 0]
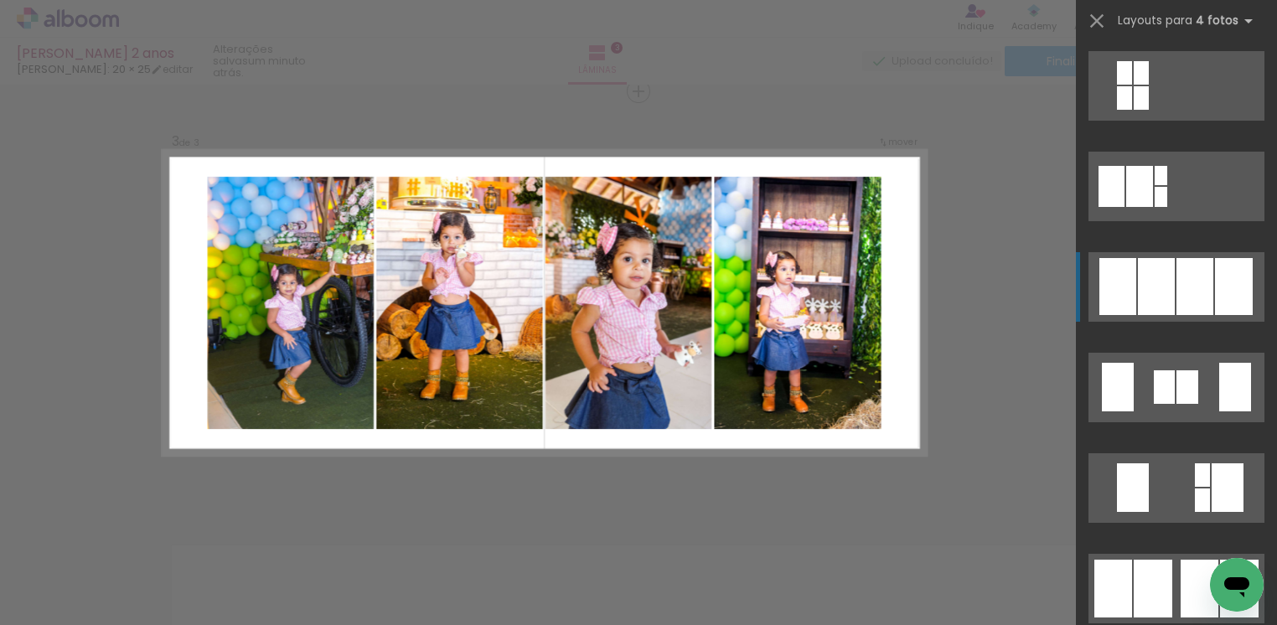
click at [1215, 292] on div at bounding box center [1234, 286] width 38 height 57
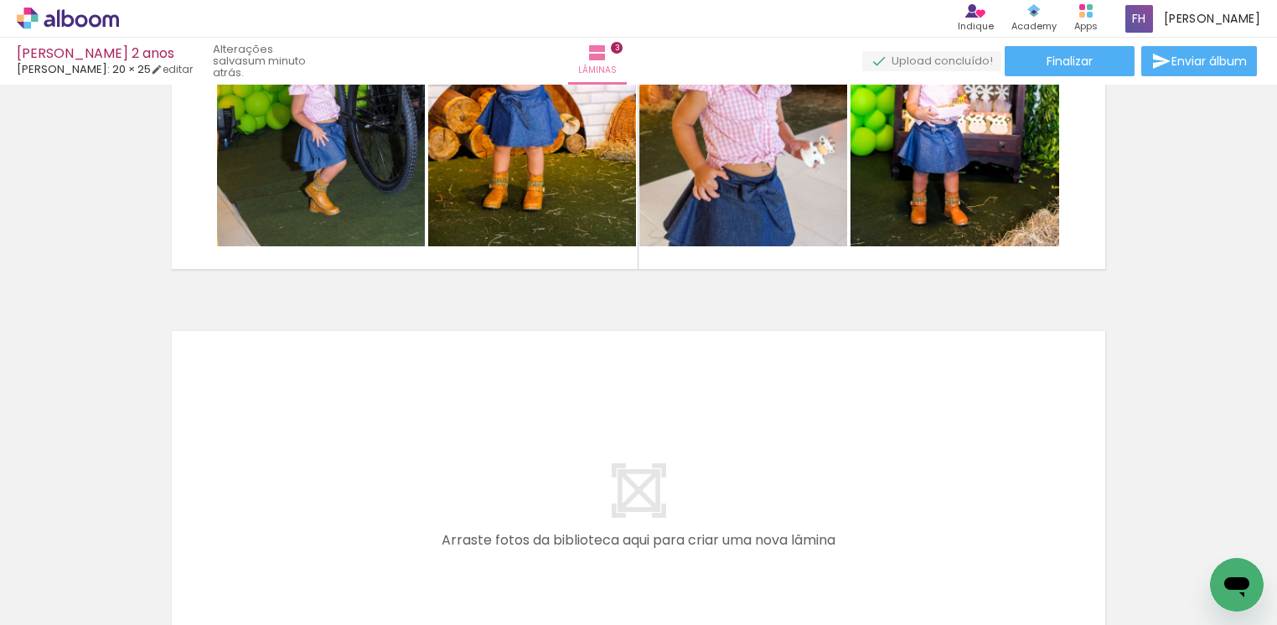
scroll to position [1119, 0]
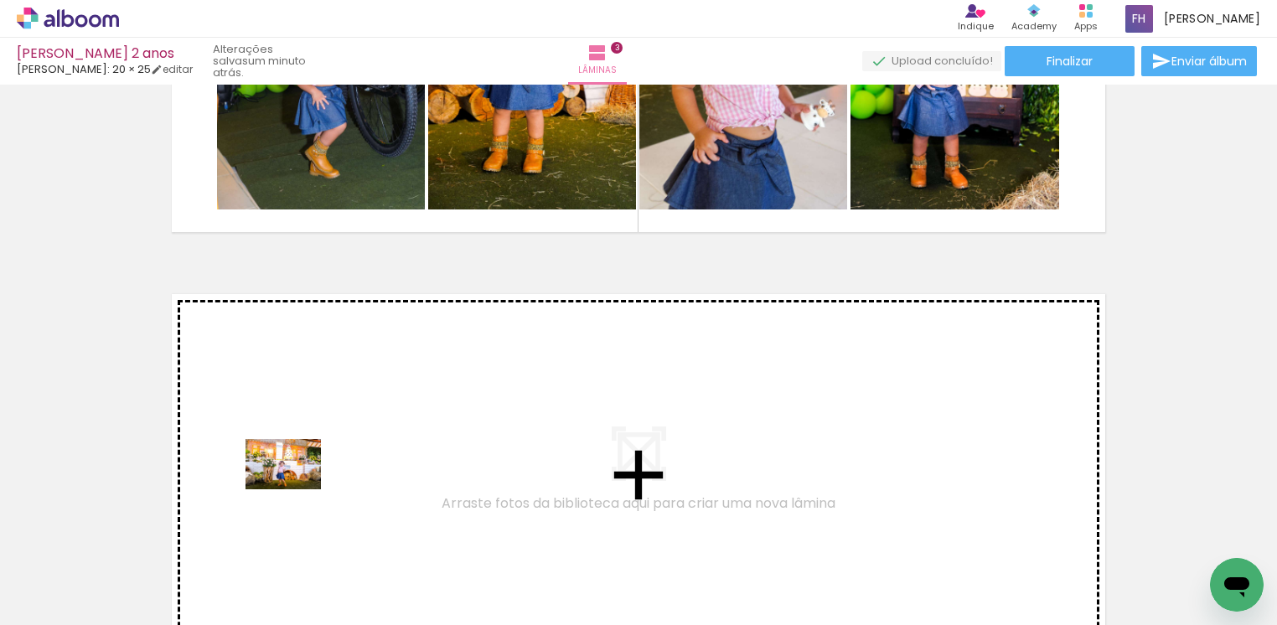
drag, startPoint x: 192, startPoint y: 597, endPoint x: 296, endPoint y: 489, distance: 149.3
click at [296, 489] on quentale-workspace at bounding box center [638, 312] width 1277 height 625
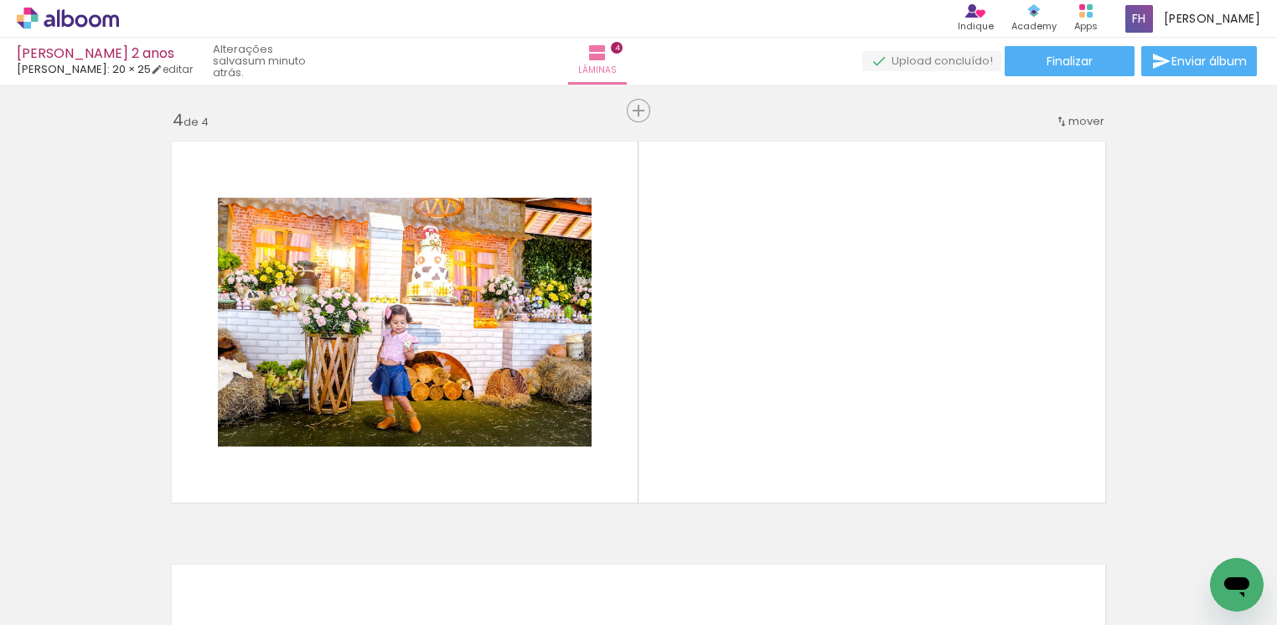
scroll to position [1290, 0]
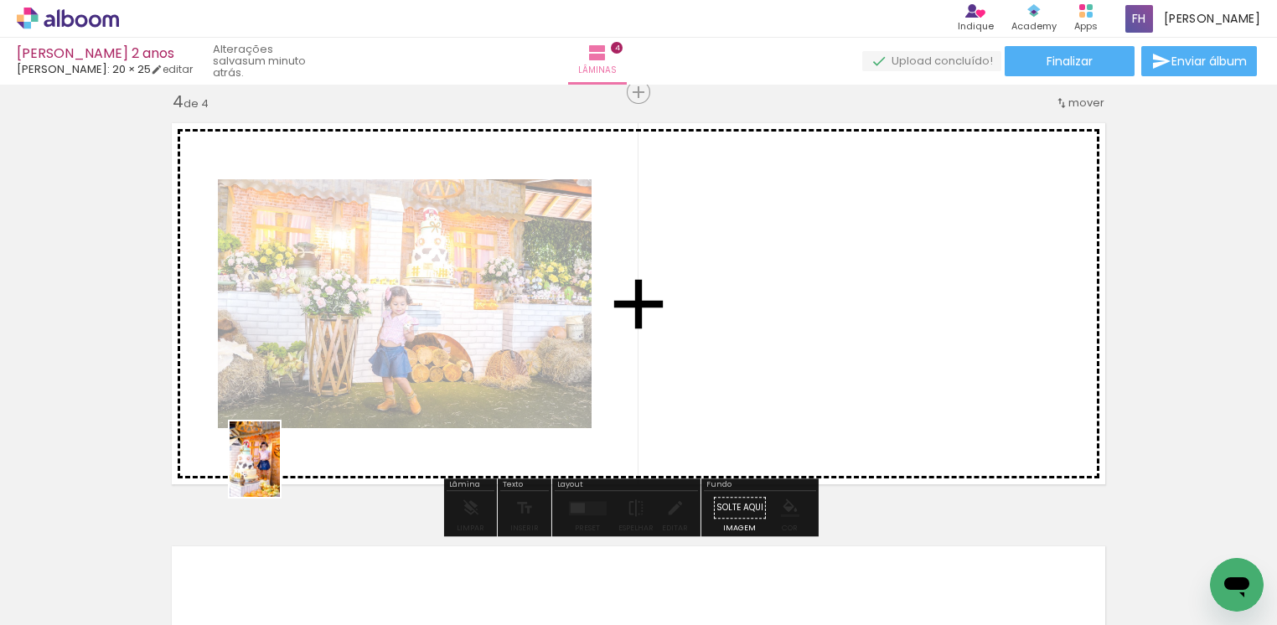
drag, startPoint x: 184, startPoint y: 583, endPoint x: 279, endPoint y: 471, distance: 147.4
click at [280, 473] on quentale-workspace at bounding box center [638, 312] width 1277 height 625
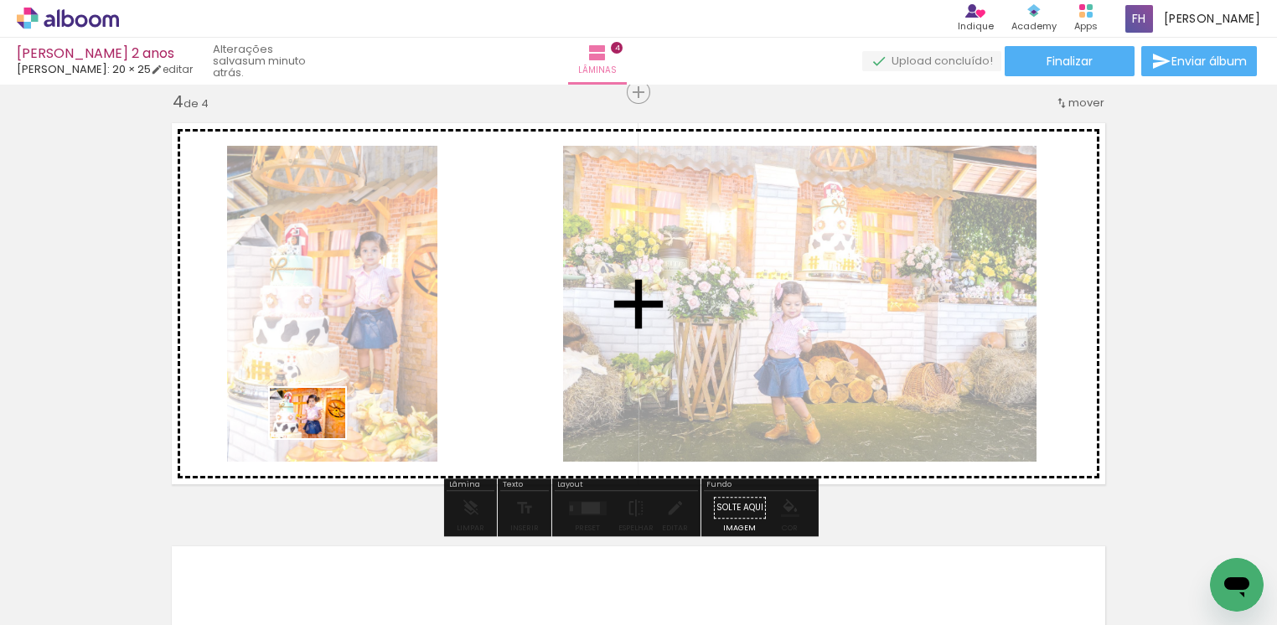
drag, startPoint x: 172, startPoint y: 573, endPoint x: 320, endPoint y: 438, distance: 200.5
click at [320, 438] on quentale-workspace at bounding box center [638, 312] width 1277 height 625
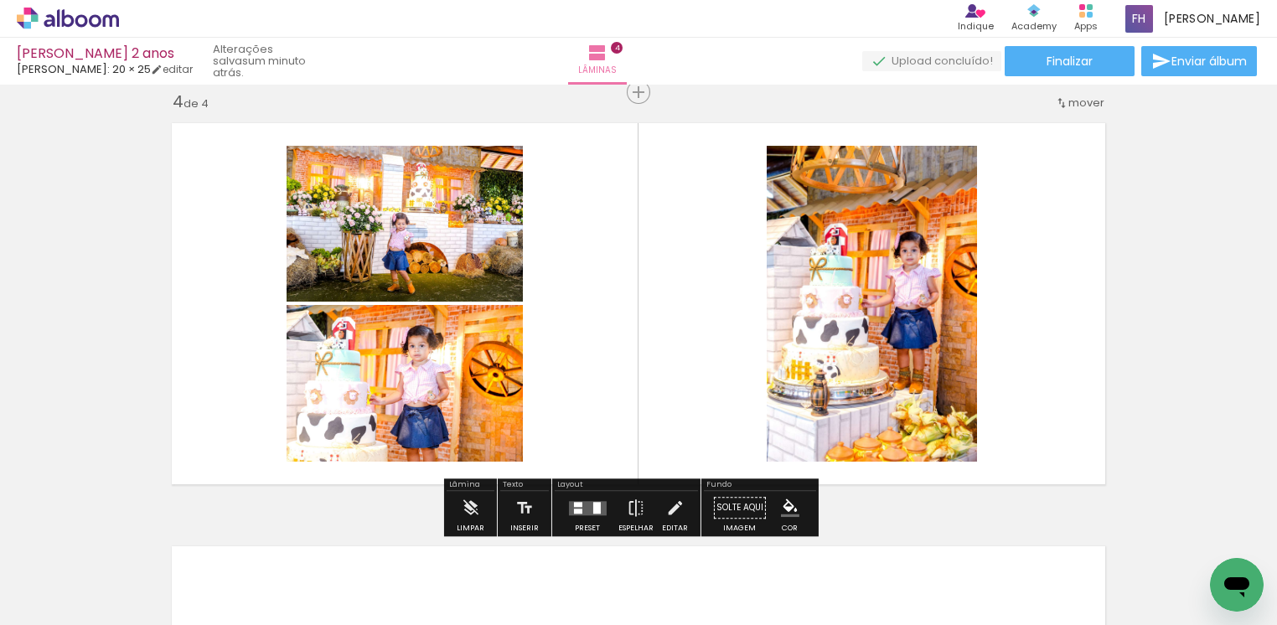
scroll to position [1415, 0]
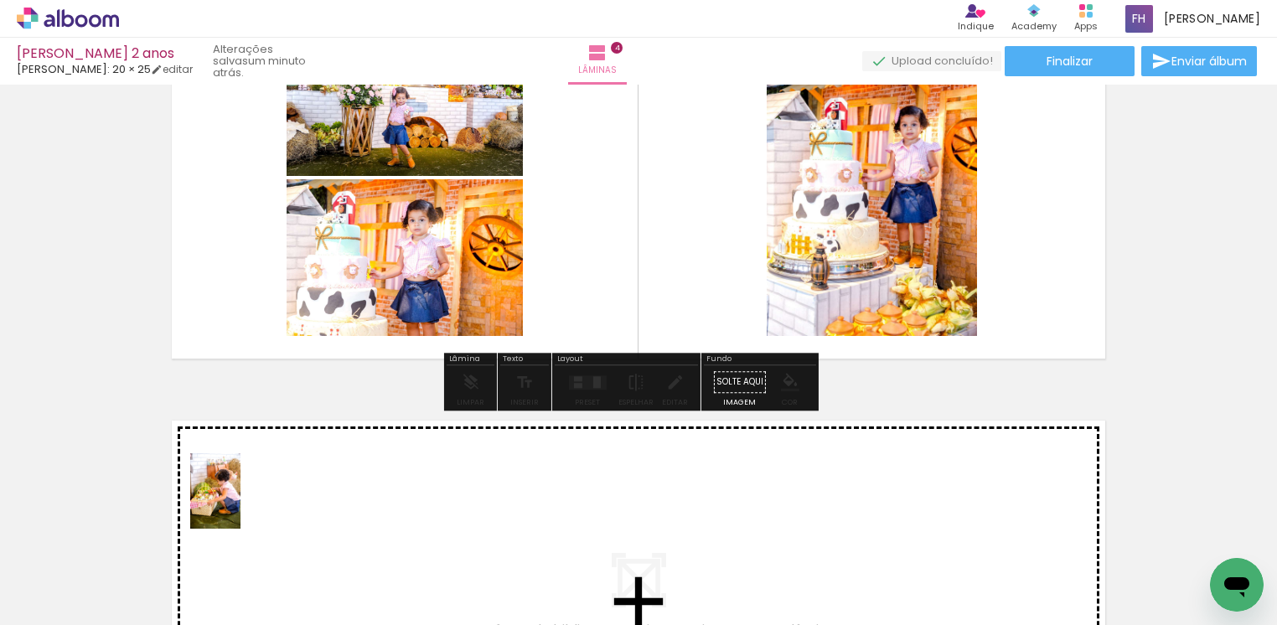
drag, startPoint x: 172, startPoint y: 575, endPoint x: 241, endPoint y: 504, distance: 99.0
click at [241, 504] on quentale-workspace at bounding box center [638, 312] width 1277 height 625
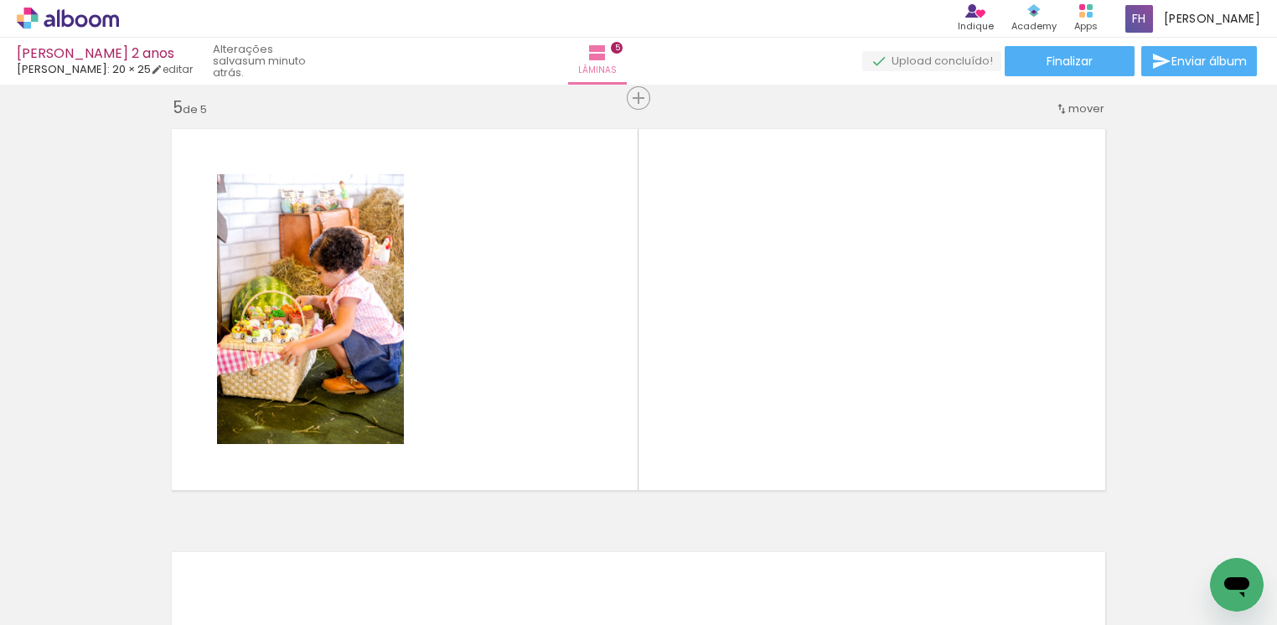
scroll to position [1713, 0]
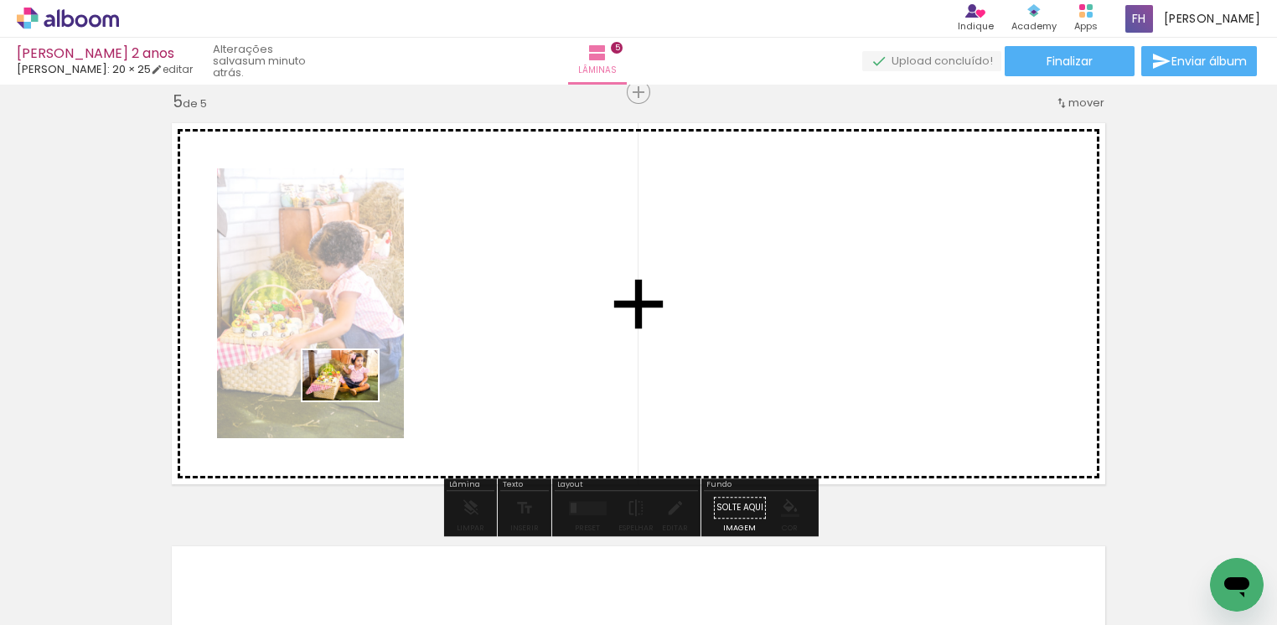
drag, startPoint x: 190, startPoint y: 589, endPoint x: 353, endPoint y: 401, distance: 249.0
click at [353, 401] on quentale-workspace at bounding box center [638, 312] width 1277 height 625
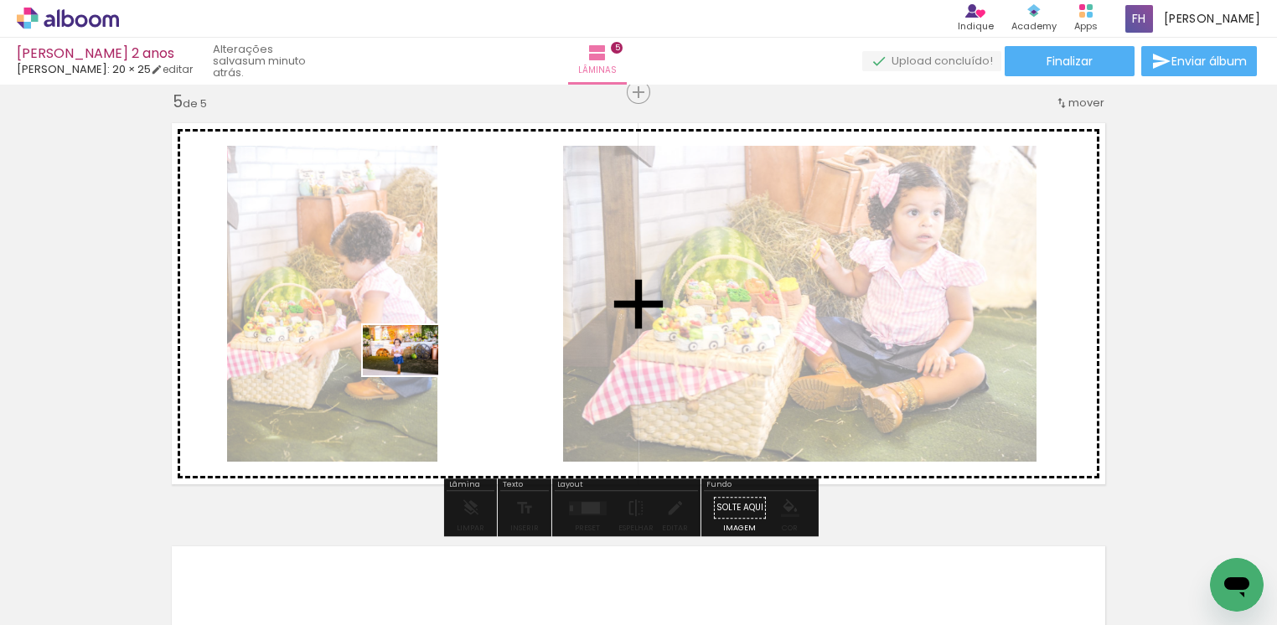
drag, startPoint x: 182, startPoint y: 565, endPoint x: 413, endPoint y: 375, distance: 298.9
click at [413, 375] on quentale-workspace at bounding box center [638, 312] width 1277 height 625
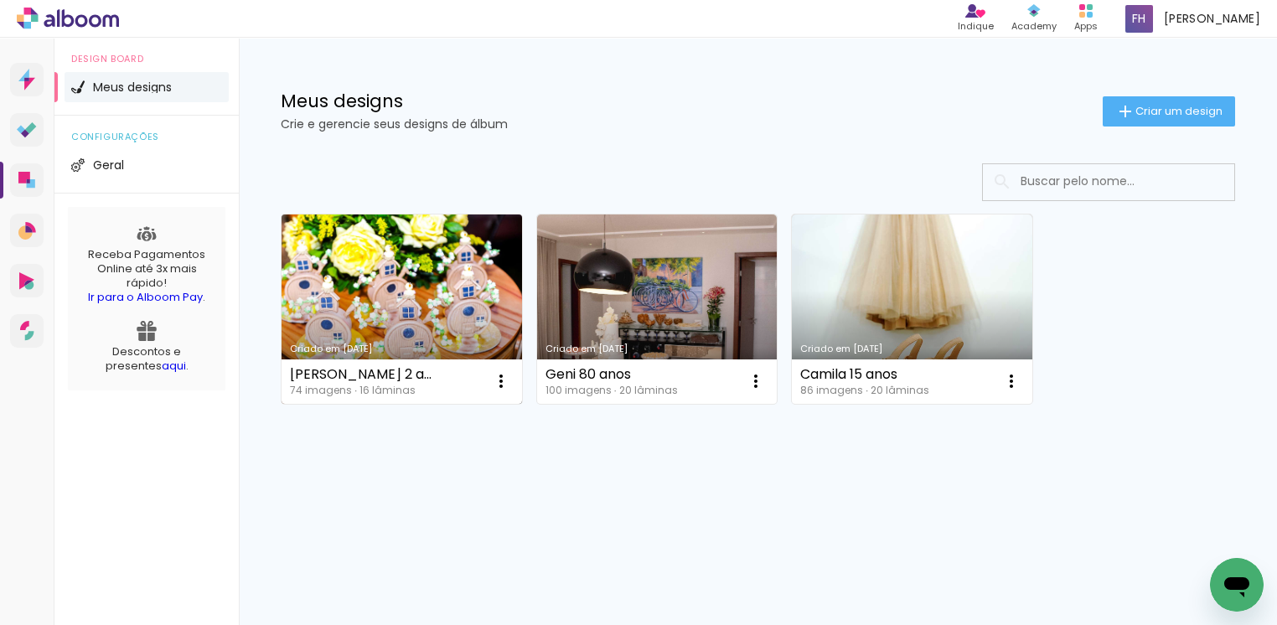
click at [442, 303] on link "Criado em 06/10/25" at bounding box center [402, 309] width 241 height 189
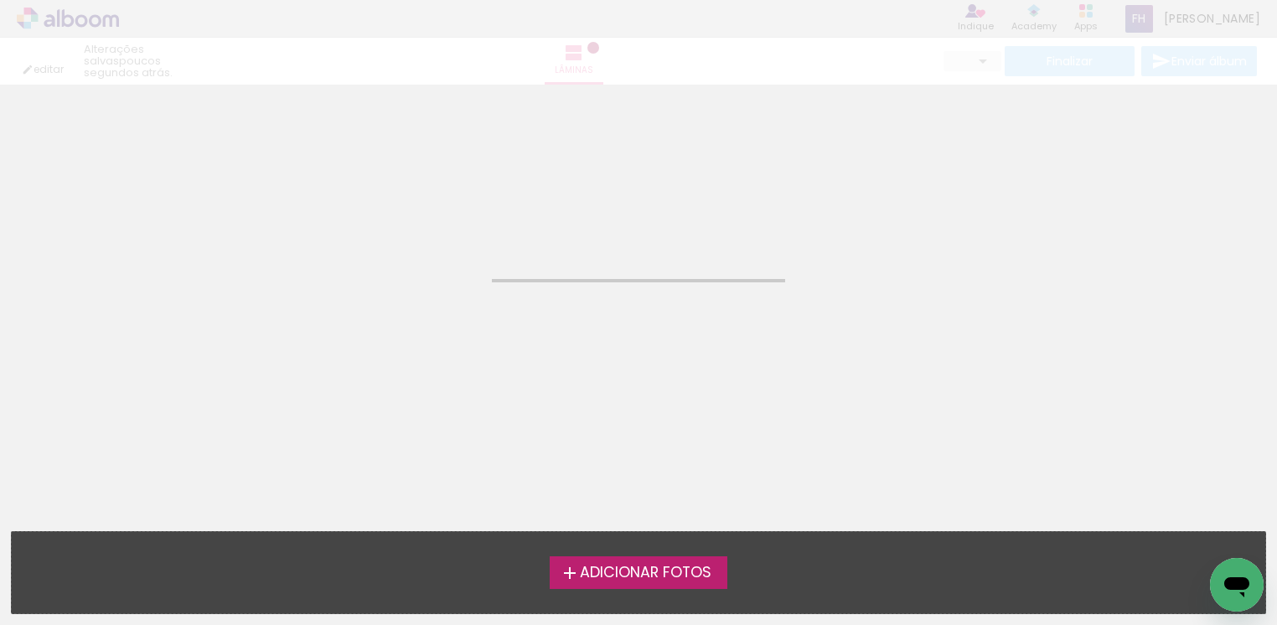
click at [442, 303] on neon-animated-pages "Confirmar Cancelar" at bounding box center [638, 355] width 1277 height 541
